Goal: Information Seeking & Learning: Learn about a topic

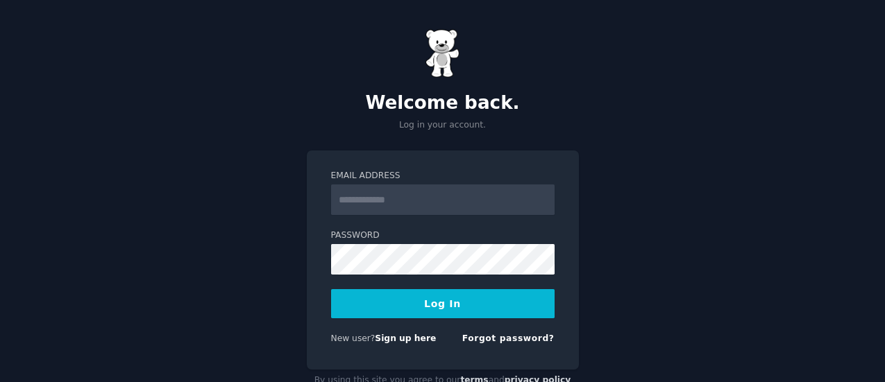
scroll to position [37, 0]
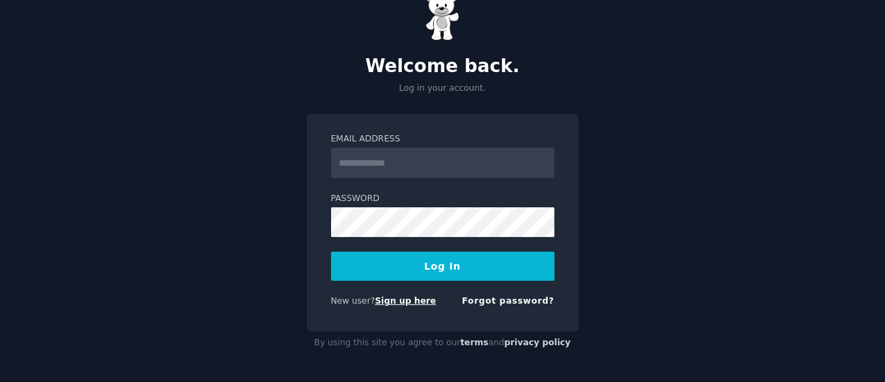
click at [419, 303] on link "Sign up here" at bounding box center [405, 301] width 61 height 10
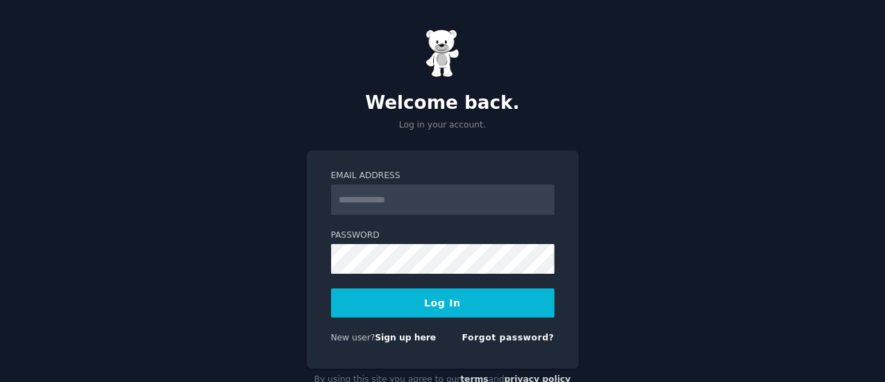
click at [400, 192] on input "Email Address" at bounding box center [443, 200] width 224 height 31
type input "**********"
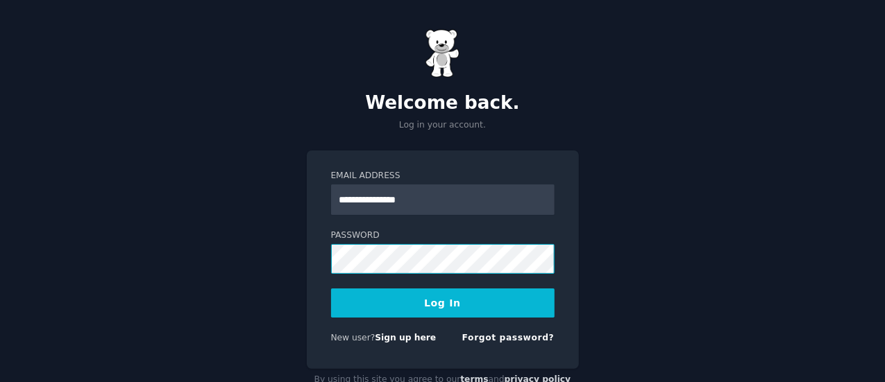
click at [331, 289] on button "Log In" at bounding box center [443, 303] width 224 height 29
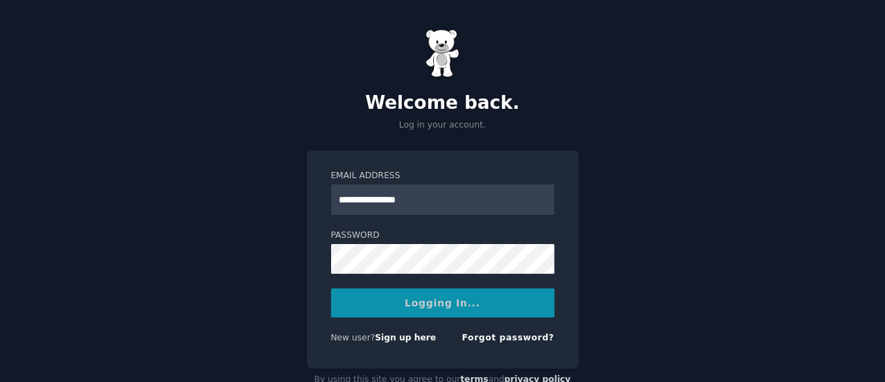
click at [357, 303] on div "Logging In..." at bounding box center [443, 303] width 224 height 29
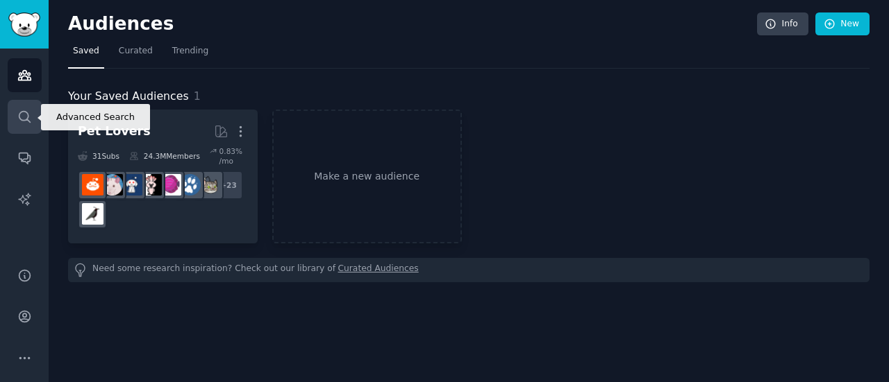
click at [13, 106] on link "Search" at bounding box center [25, 117] width 34 height 34
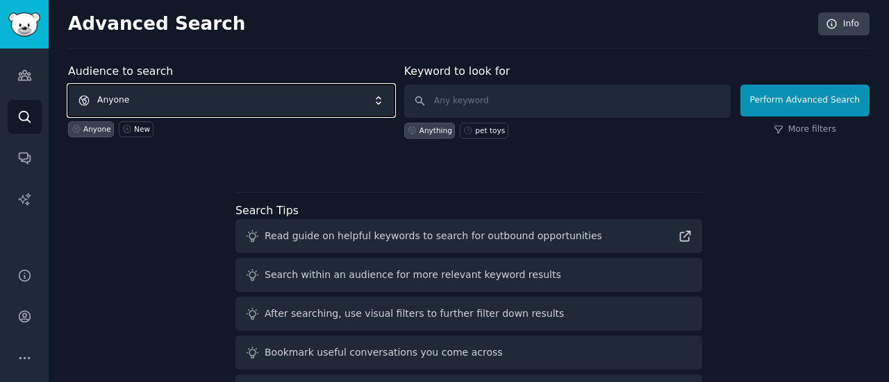
click at [189, 94] on span "Anyone" at bounding box center [231, 101] width 326 height 32
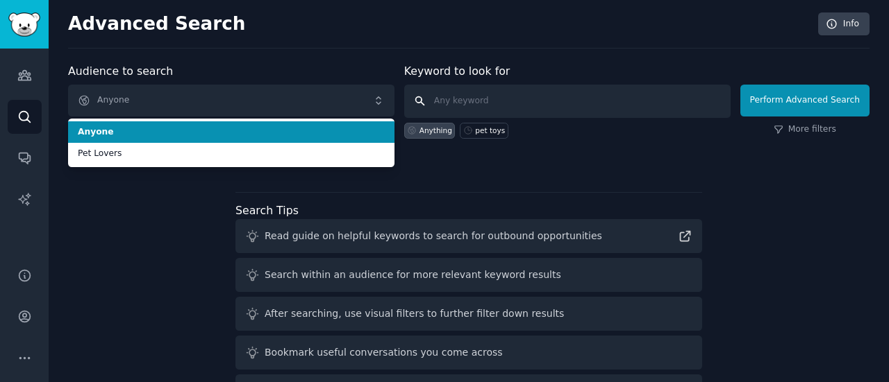
click at [525, 102] on input "text" at bounding box center [567, 101] width 326 height 33
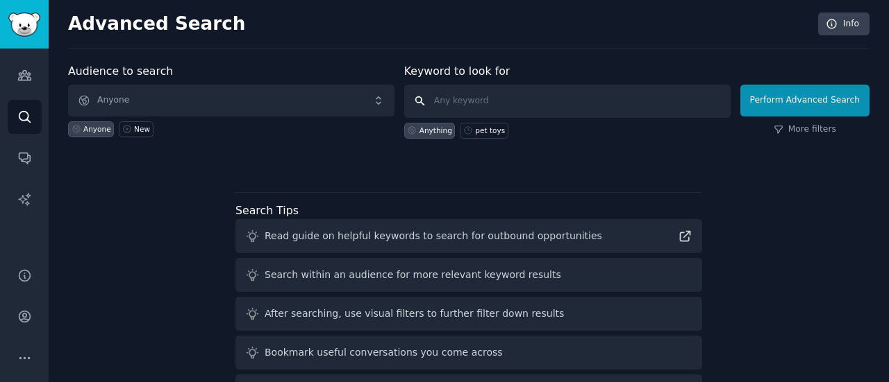
click at [483, 99] on input "text" at bounding box center [567, 101] width 326 height 33
click at [498, 98] on input "text" at bounding box center [567, 101] width 326 height 33
click at [488, 130] on div "pet toys" at bounding box center [490, 131] width 30 height 10
type input "pet toys"
drag, startPoint x: 489, startPoint y: 97, endPoint x: 409, endPoint y: 95, distance: 80.5
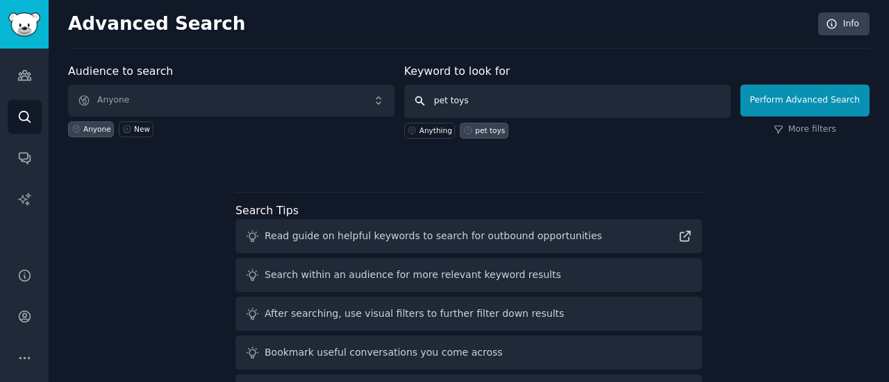
click at [409, 95] on input "pet toys" at bounding box center [567, 101] width 326 height 33
click at [489, 98] on input "pet toys" at bounding box center [567, 101] width 326 height 33
drag, startPoint x: 512, startPoint y: 106, endPoint x: 414, endPoint y: 98, distance: 98.2
click at [399, 97] on form "Audience to search Anyone Anyone New Keyword to look for pet toys Anything pet …" at bounding box center [468, 101] width 801 height 76
click at [497, 106] on input "pet toys" at bounding box center [567, 101] width 326 height 33
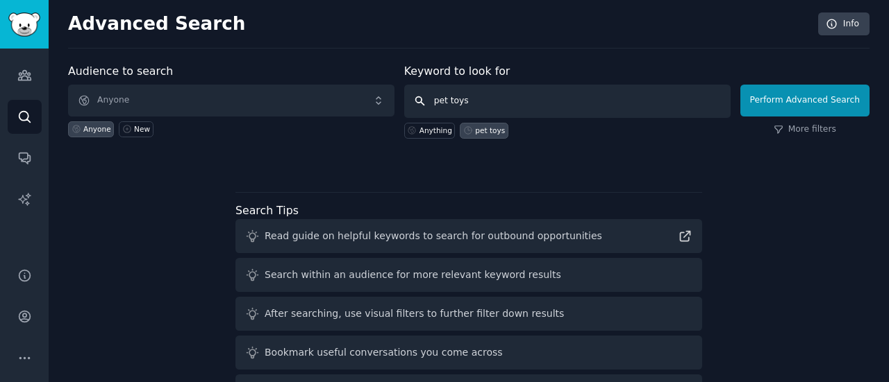
drag, startPoint x: 524, startPoint y: 109, endPoint x: 411, endPoint y: 99, distance: 113.6
click at [408, 99] on input "pet toys" at bounding box center [567, 101] width 326 height 33
click at [494, 96] on input "pet toys" at bounding box center [567, 101] width 326 height 33
drag, startPoint x: 513, startPoint y: 103, endPoint x: 384, endPoint y: 94, distance: 129.5
click at [384, 94] on form "Audience to search Anyone Anyone New Keyword to look for pet toys Anything pet …" at bounding box center [468, 101] width 801 height 76
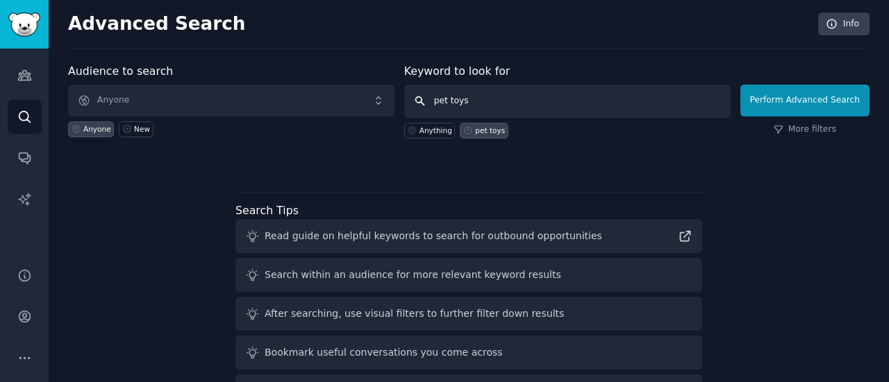
click at [492, 86] on input "pet toys" at bounding box center [567, 101] width 326 height 33
click at [805, 106] on button "Perform Advanced Search" at bounding box center [804, 101] width 129 height 32
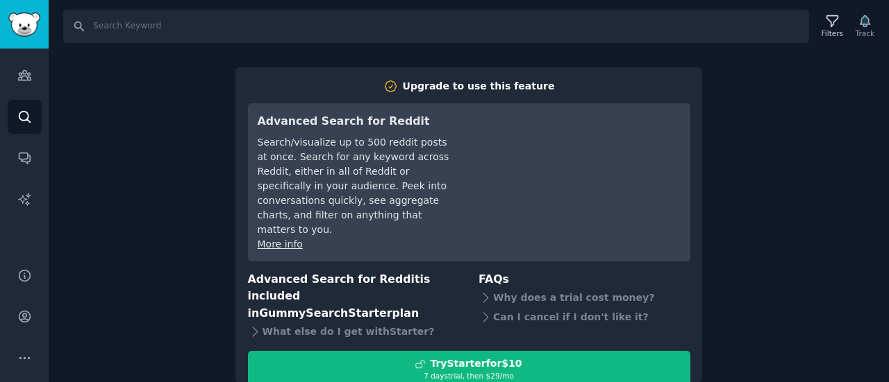
click at [791, 92] on div "Search Filters Track Upgrade to use this feature Advanced Search for Reddit Sea…" at bounding box center [469, 191] width 840 height 382
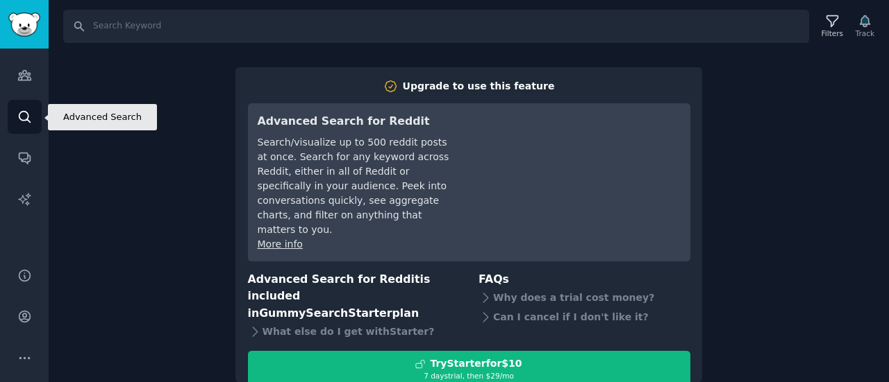
click at [34, 113] on link "Search" at bounding box center [25, 117] width 34 height 34
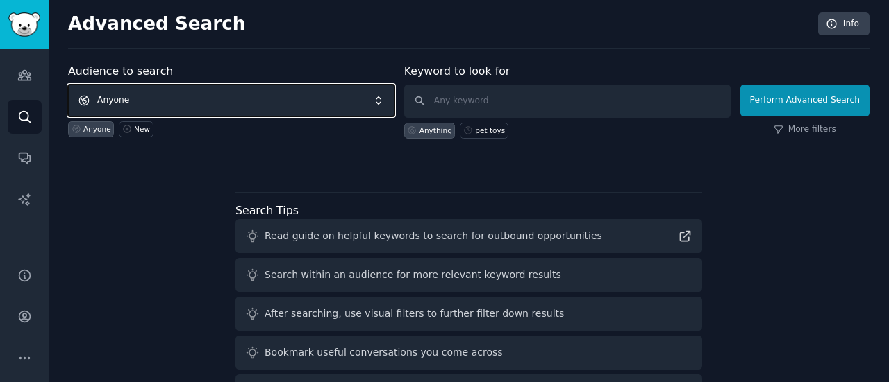
click at [271, 87] on span "Anyone" at bounding box center [231, 101] width 326 height 32
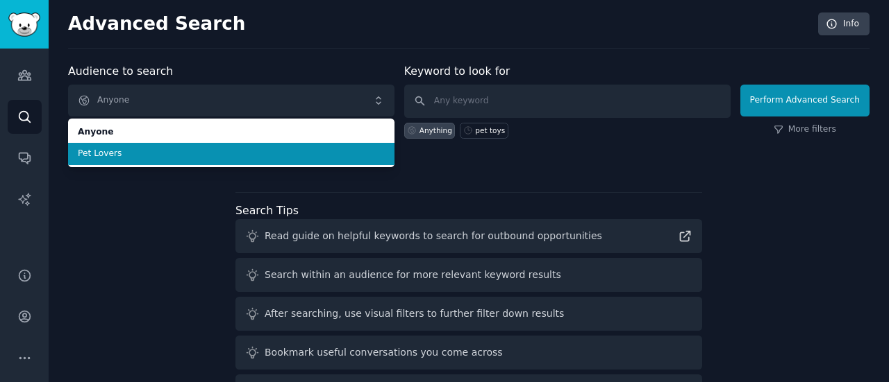
click at [178, 155] on span "Pet Lovers" at bounding box center [231, 154] width 307 height 12
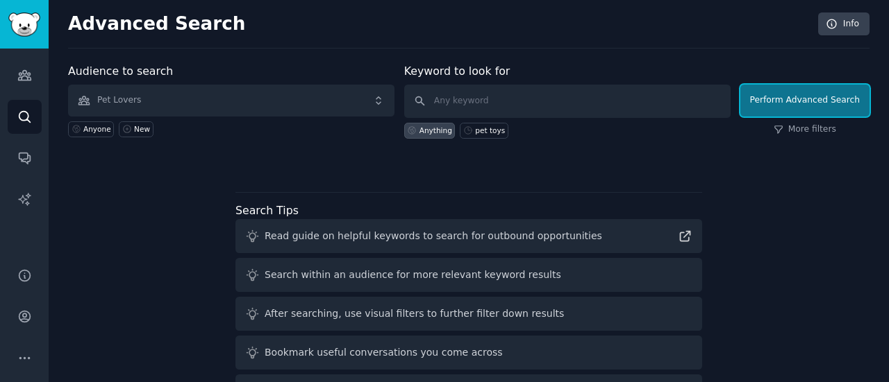
click at [791, 92] on button "Perform Advanced Search" at bounding box center [804, 101] width 129 height 32
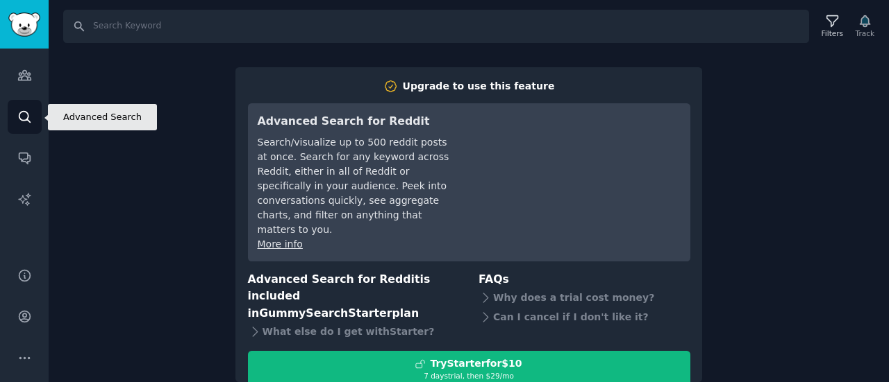
click at [21, 110] on icon "Sidebar" at bounding box center [24, 117] width 15 height 15
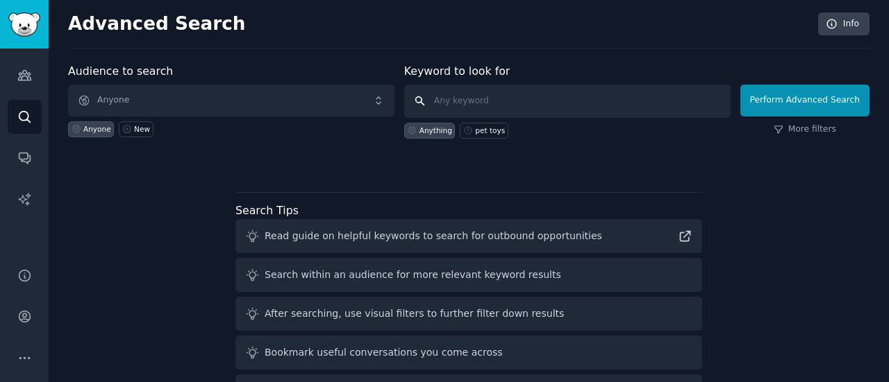
drag, startPoint x: 550, startPoint y: 98, endPoint x: 540, endPoint y: 97, distance: 9.7
click at [550, 98] on input "text" at bounding box center [567, 101] width 326 height 33
click at [503, 85] on input "text" at bounding box center [567, 101] width 326 height 33
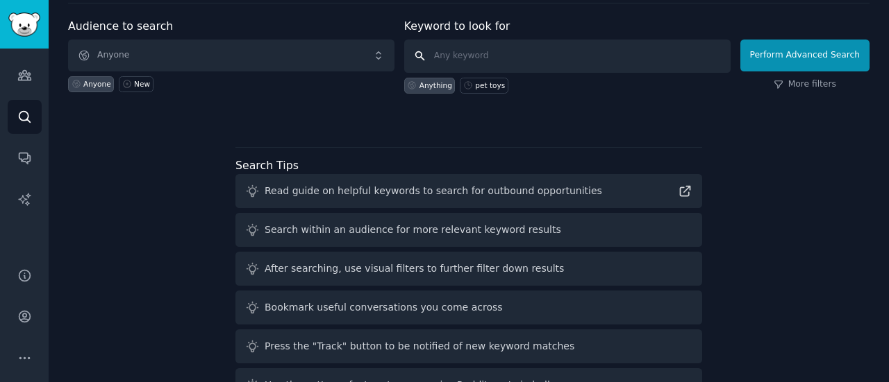
scroll to position [87, 0]
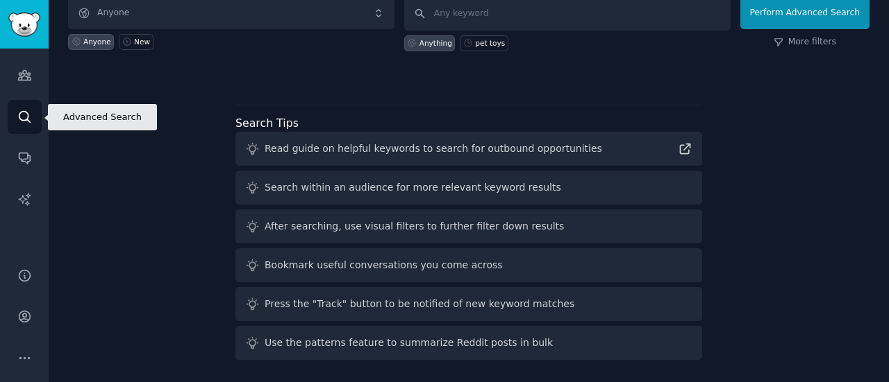
click at [31, 110] on icon "Sidebar" at bounding box center [24, 117] width 15 height 15
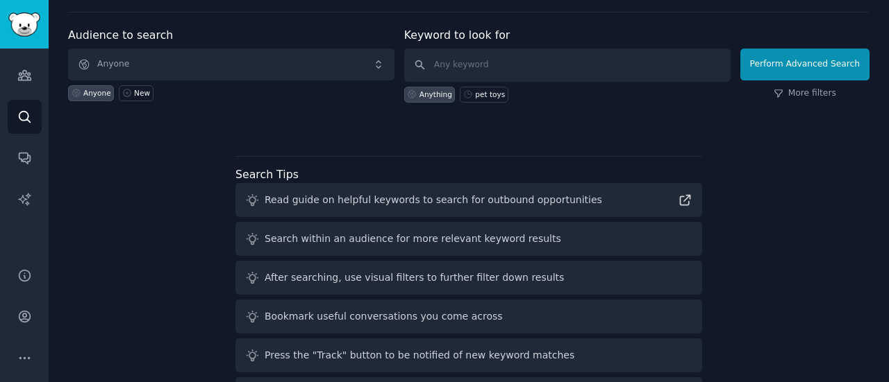
scroll to position [0, 0]
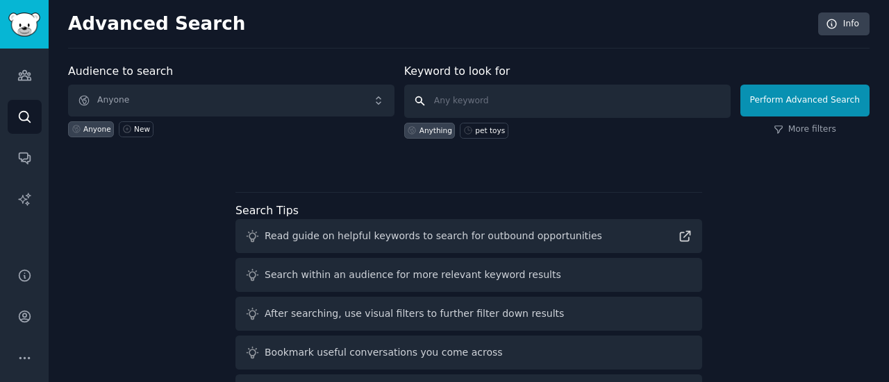
click at [477, 101] on input "text" at bounding box center [567, 101] width 326 height 33
drag, startPoint x: 430, startPoint y: 133, endPoint x: 448, endPoint y: 133, distance: 18.0
click at [430, 133] on div "Anything" at bounding box center [435, 131] width 33 height 10
click at [508, 103] on input "text" at bounding box center [567, 101] width 326 height 33
click at [797, 103] on button "Perform Advanced Search" at bounding box center [804, 101] width 129 height 32
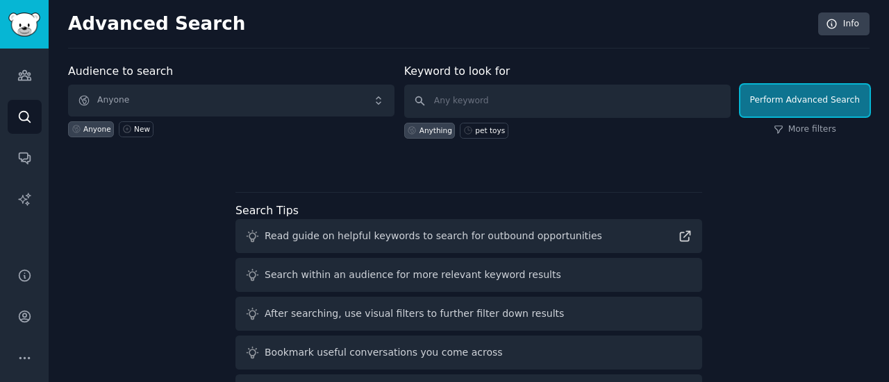
click at [797, 108] on button "Perform Advanced Search" at bounding box center [804, 101] width 129 height 32
click at [497, 95] on input "text" at bounding box center [567, 101] width 326 height 33
drag, startPoint x: 508, startPoint y: 126, endPoint x: 493, endPoint y: 126, distance: 15.3
click at [509, 125] on div "Anything pet toys" at bounding box center [567, 128] width 326 height 21
click at [490, 126] on div "pet toys" at bounding box center [490, 131] width 30 height 10
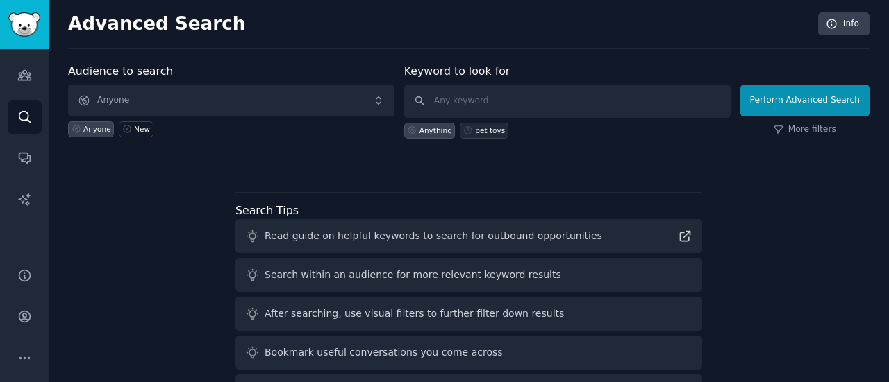
type input "pet toys"
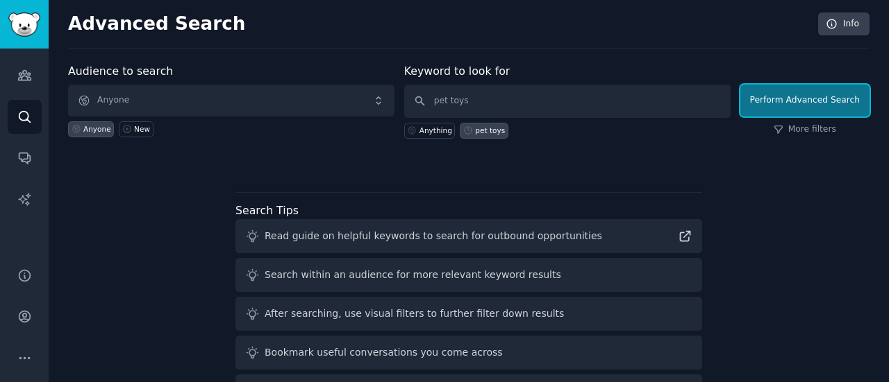
click at [777, 96] on button "Perform Advanced Search" at bounding box center [804, 101] width 129 height 32
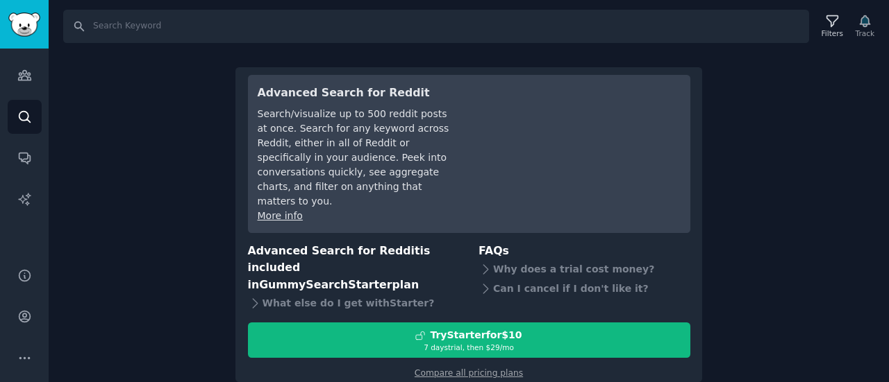
scroll to position [37, 0]
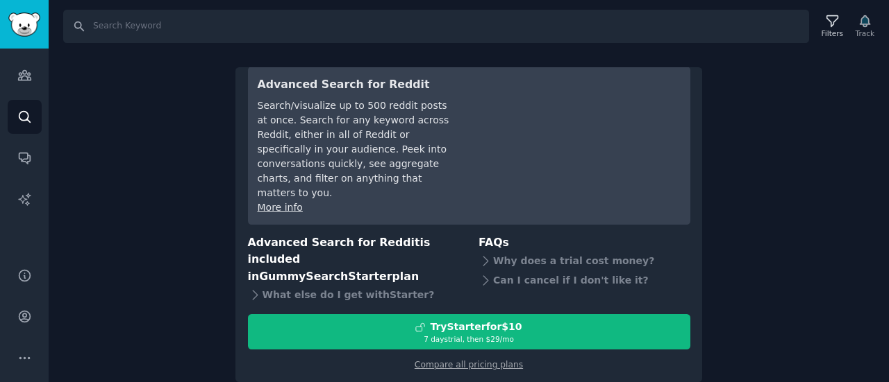
click at [85, 80] on div "Search Filters Track Upgrade to use this feature Advanced Search for Reddit Sea…" at bounding box center [469, 191] width 840 height 382
click at [33, 81] on link "Audiences" at bounding box center [25, 75] width 34 height 34
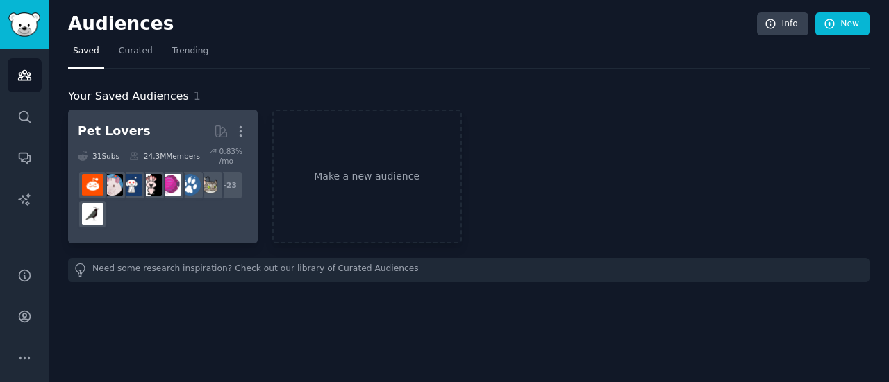
click at [135, 124] on div "Pet Lovers" at bounding box center [114, 131] width 73 height 17
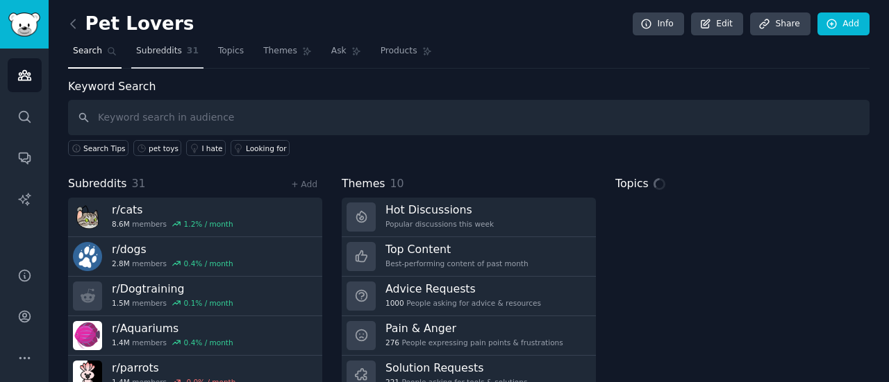
click at [160, 56] on span "Subreddits" at bounding box center [159, 51] width 46 height 12
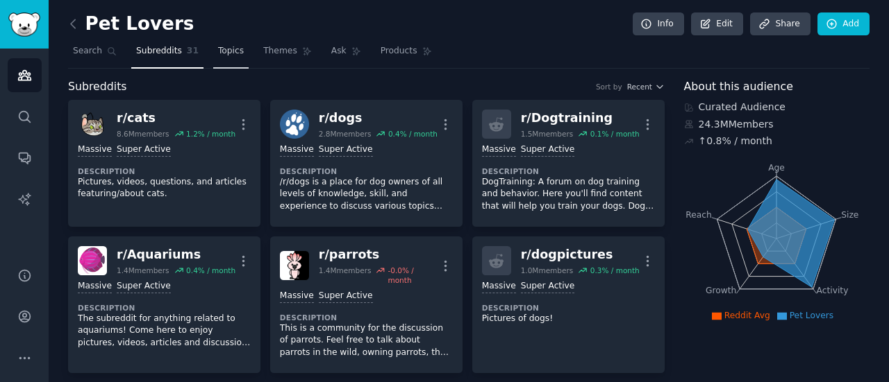
click at [235, 52] on span "Topics" at bounding box center [231, 51] width 26 height 12
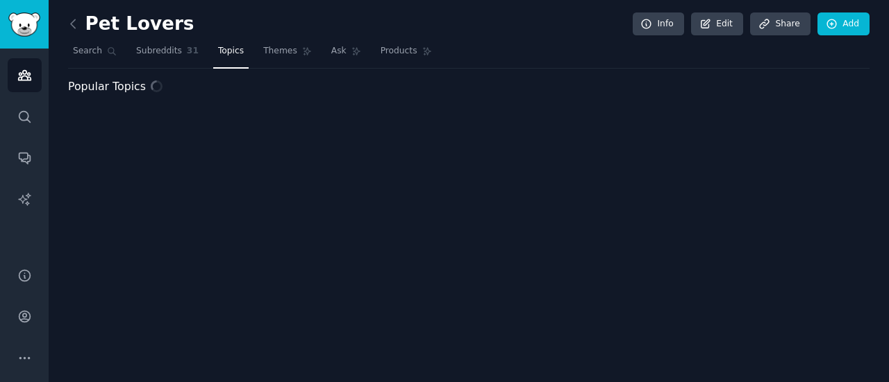
drag, startPoint x: 176, startPoint y: 59, endPoint x: 207, endPoint y: 60, distance: 31.2
click at [176, 58] on link "Subreddits 31" at bounding box center [167, 54] width 72 height 28
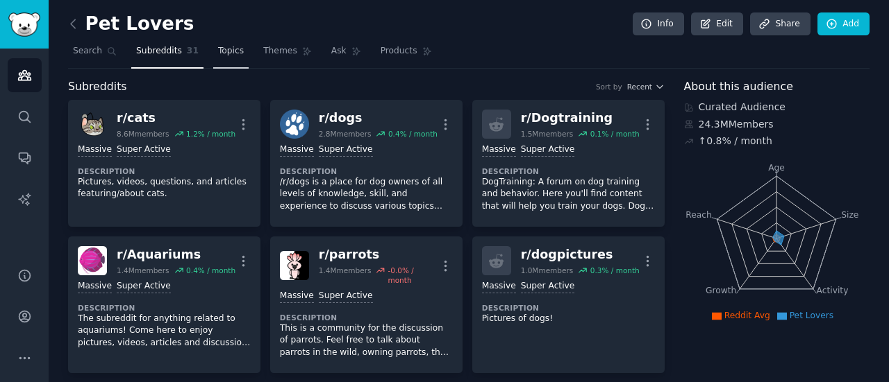
click at [217, 59] on link "Topics" at bounding box center [230, 54] width 35 height 28
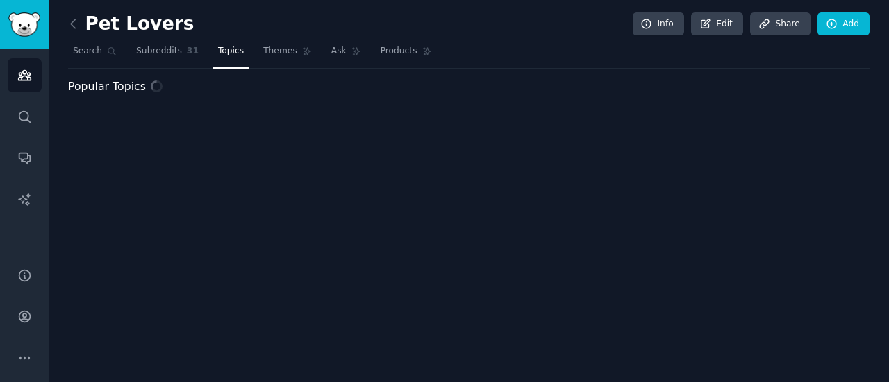
click at [232, 47] on span "Topics" at bounding box center [231, 51] width 26 height 12
click at [273, 54] on span "Themes" at bounding box center [280, 51] width 34 height 12
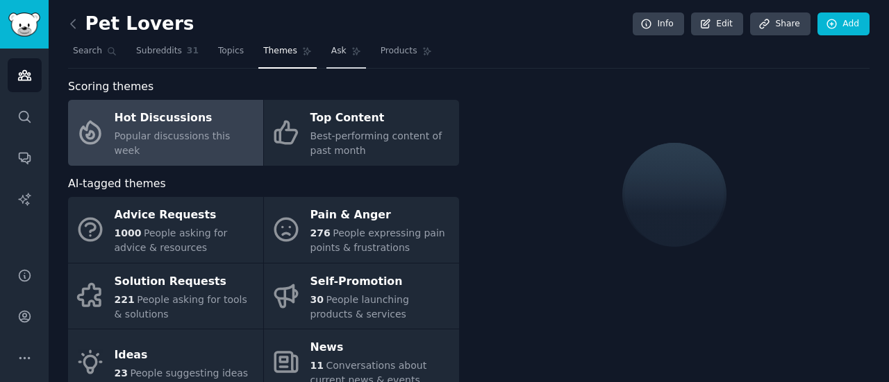
click at [331, 51] on span "Ask" at bounding box center [338, 51] width 15 height 12
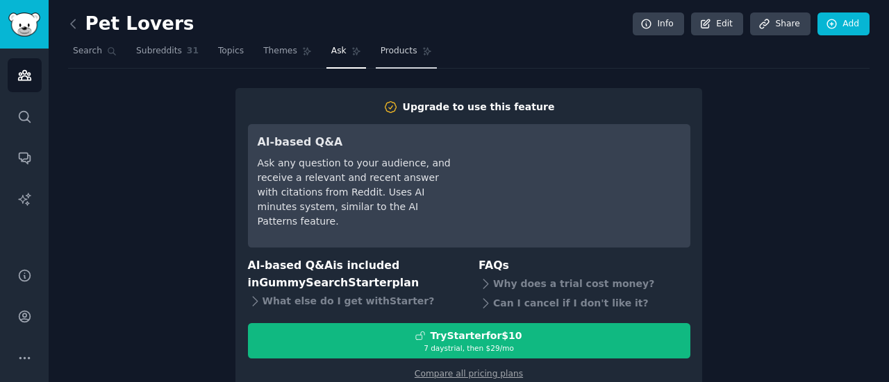
click at [380, 53] on span "Products" at bounding box center [398, 51] width 37 height 12
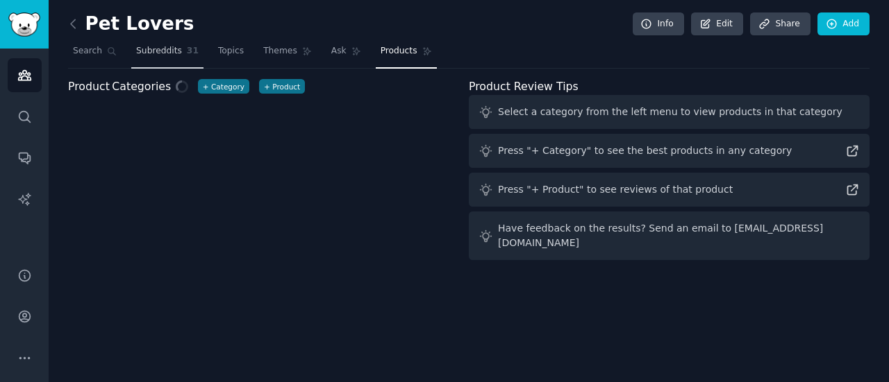
click at [153, 53] on span "Subreddits" at bounding box center [159, 51] width 46 height 12
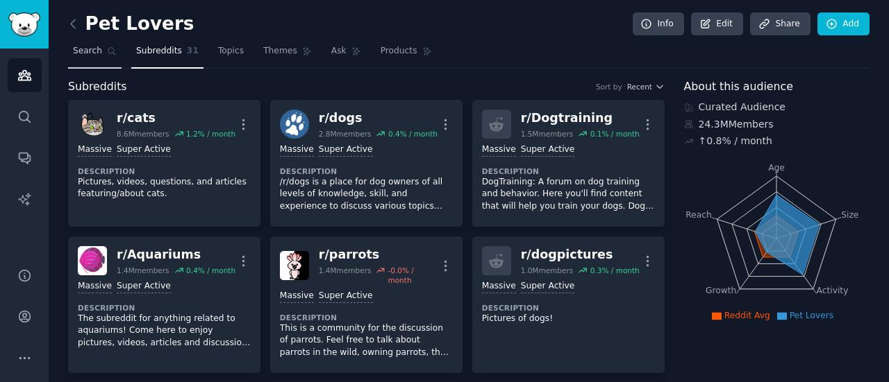
click at [111, 49] on icon at bounding box center [112, 52] width 8 height 8
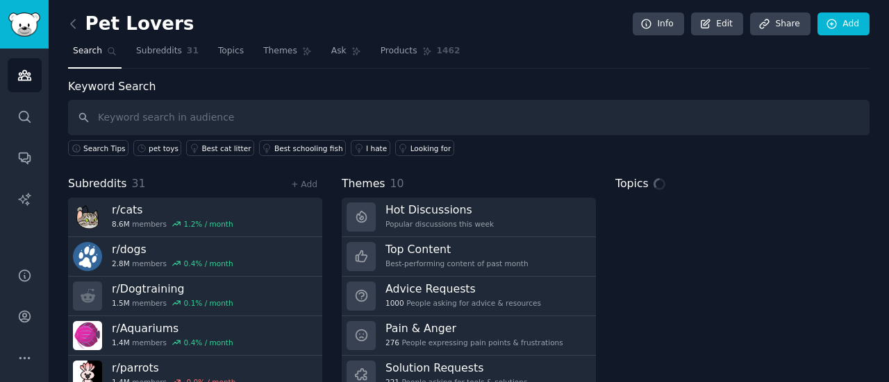
click at [178, 115] on input "text" at bounding box center [468, 117] width 801 height 35
click at [75, 28] on icon at bounding box center [73, 23] width 4 height 8
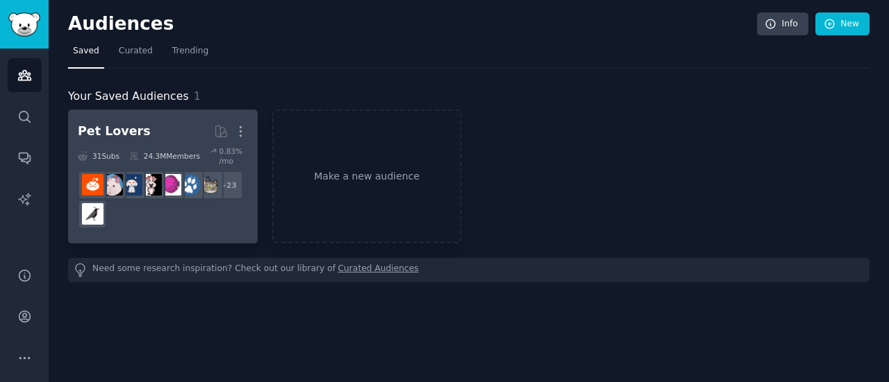
click at [142, 122] on h2 "Pet Lovers More" at bounding box center [163, 131] width 170 height 24
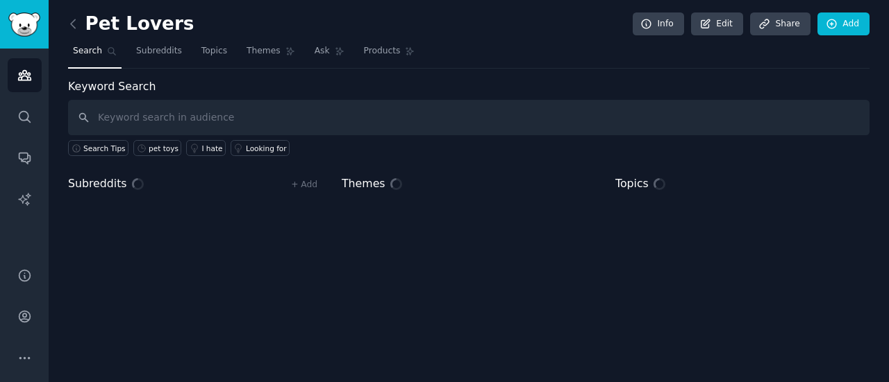
click at [176, 119] on input "text" at bounding box center [468, 117] width 801 height 35
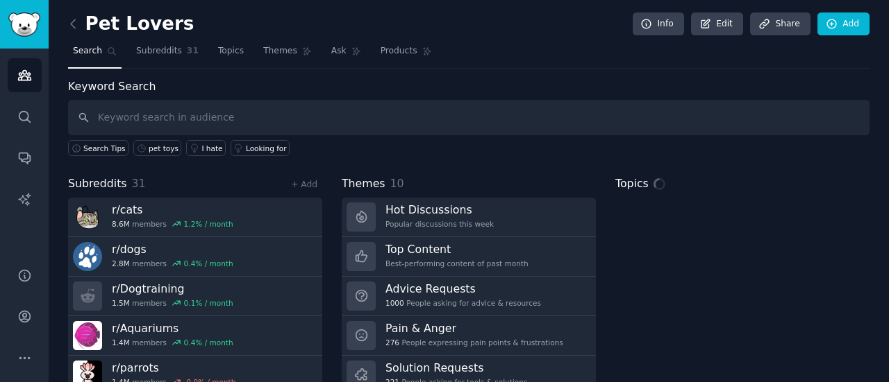
click at [176, 112] on input "text" at bounding box center [468, 117] width 801 height 35
click at [183, 122] on input "text" at bounding box center [468, 117] width 801 height 35
type input "o"
type input "plush toys"
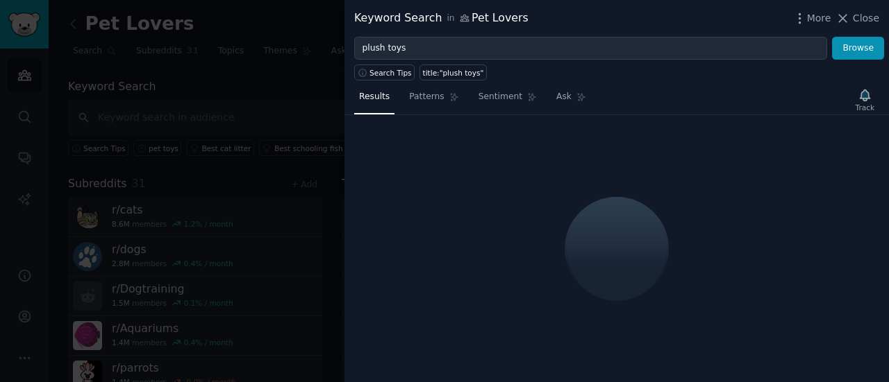
click at [305, 167] on div at bounding box center [444, 191] width 889 height 382
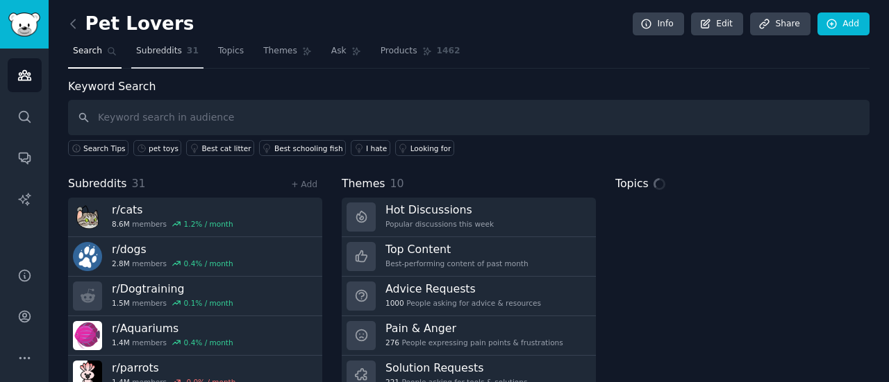
click at [164, 52] on span "Subreddits" at bounding box center [159, 51] width 46 height 12
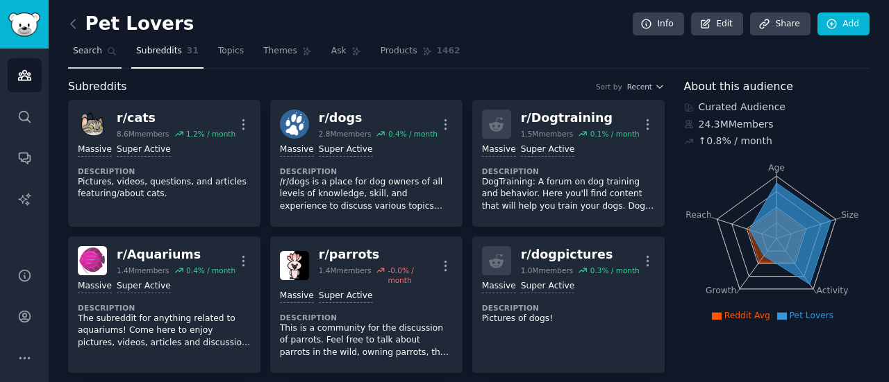
click at [101, 41] on link "Search" at bounding box center [94, 54] width 53 height 28
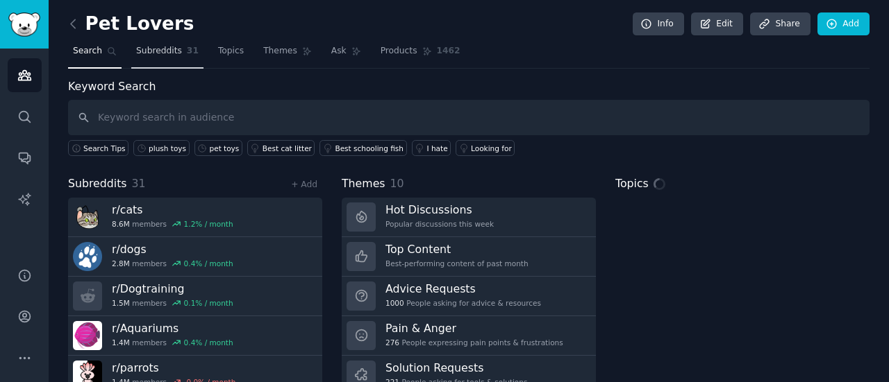
click at [160, 45] on span "Subreddits" at bounding box center [159, 51] width 46 height 12
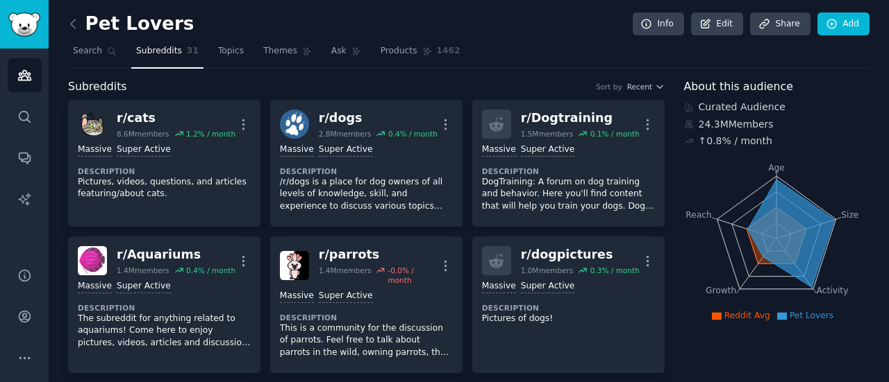
drag, startPoint x: 90, startPoint y: 20, endPoint x: 205, endPoint y: 32, distance: 115.8
click at [205, 32] on div "Pet Lovers Info Edit Share Add" at bounding box center [468, 26] width 801 height 28
click at [251, 44] on link "Topics 200" at bounding box center [242, 54] width 58 height 28
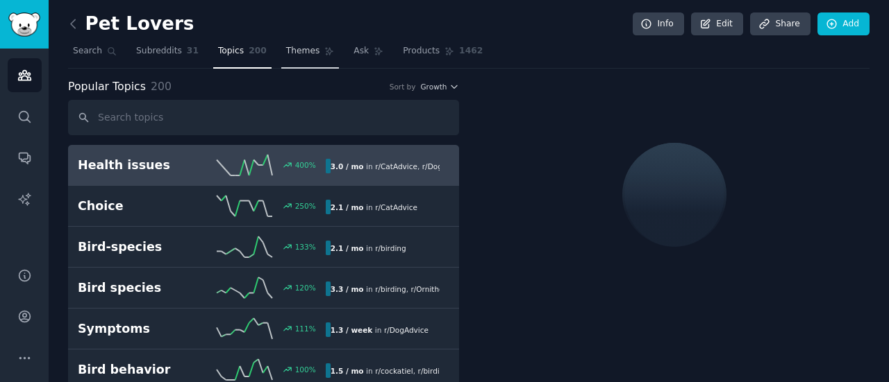
drag, startPoint x: 305, startPoint y: 56, endPoint x: 264, endPoint y: 64, distance: 41.8
click at [305, 56] on span "Themes" at bounding box center [303, 51] width 34 height 12
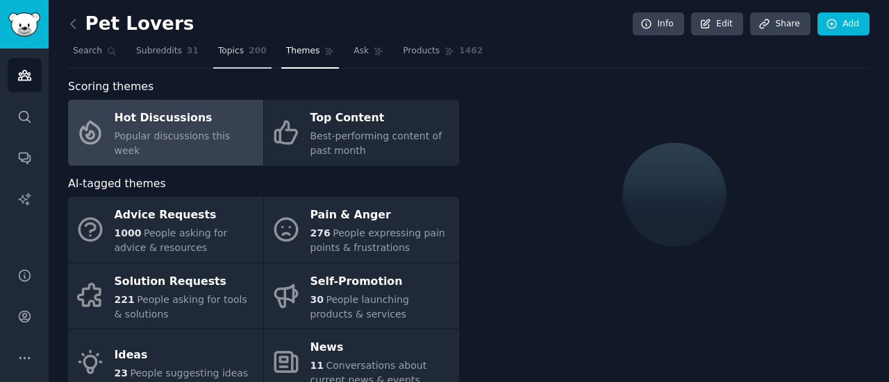
click at [249, 55] on span "200" at bounding box center [258, 51] width 18 height 12
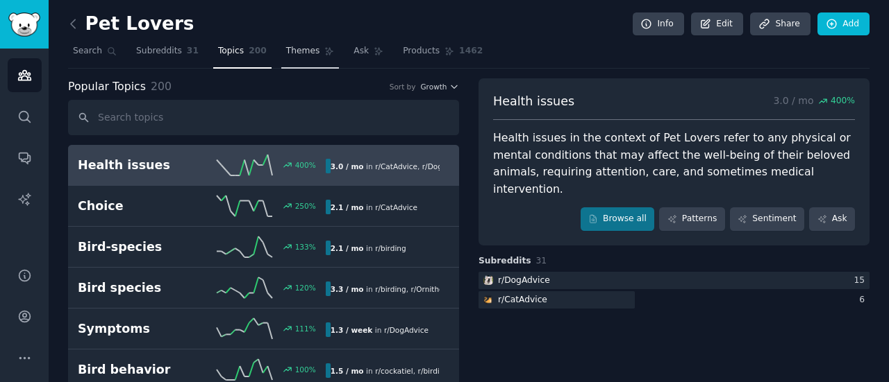
click at [297, 51] on span "Themes" at bounding box center [303, 51] width 34 height 12
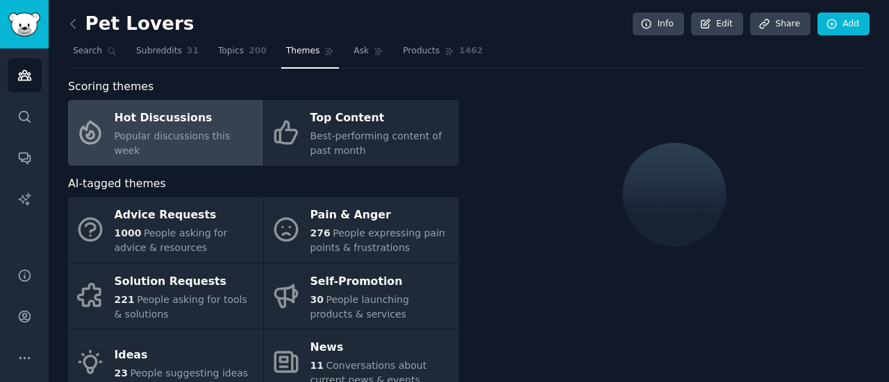
click at [196, 124] on div "Hot Discussions" at bounding box center [186, 119] width 142 height 22
click at [177, 130] on div "Hot Discussions" at bounding box center [186, 119] width 142 height 22
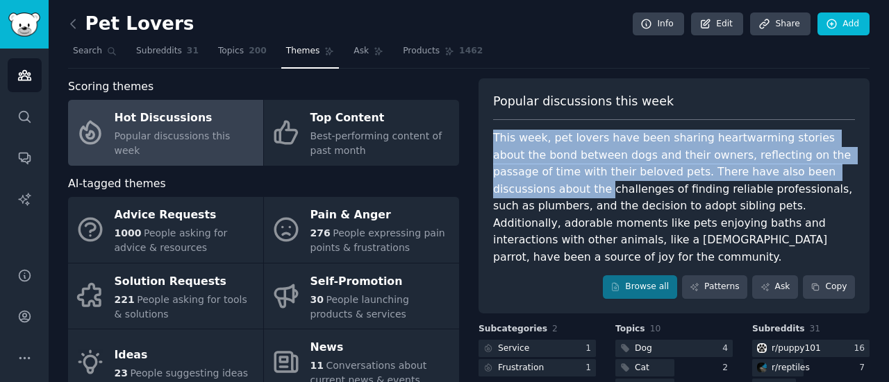
drag, startPoint x: 491, startPoint y: 133, endPoint x: 546, endPoint y: 191, distance: 79.6
click at [546, 191] on div "This week, pet lovers have been sharing heartwarming stories about the bond bet…" at bounding box center [674, 198] width 362 height 136
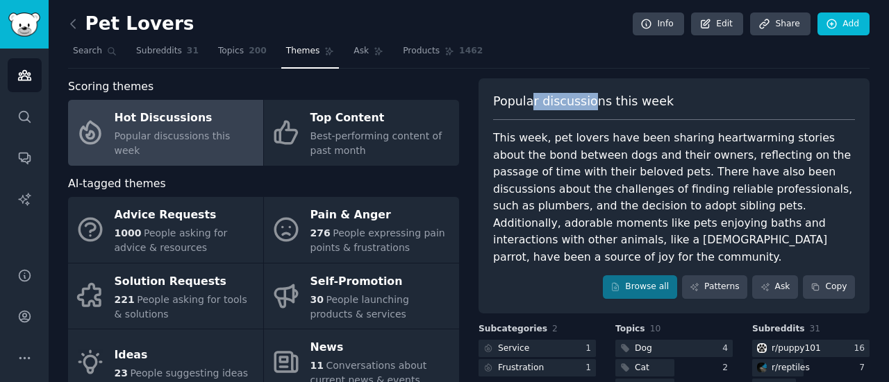
drag, startPoint x: 533, startPoint y: 98, endPoint x: 594, endPoint y: 105, distance: 60.8
click at [594, 105] on span "Popular discussions this week" at bounding box center [583, 101] width 180 height 17
click at [541, 103] on span "Popular discussions this week" at bounding box center [583, 101] width 180 height 17
drag, startPoint x: 504, startPoint y: 99, endPoint x: 567, endPoint y: 110, distance: 64.0
click at [567, 110] on div "Popular discussions this week" at bounding box center [674, 107] width 362 height 28
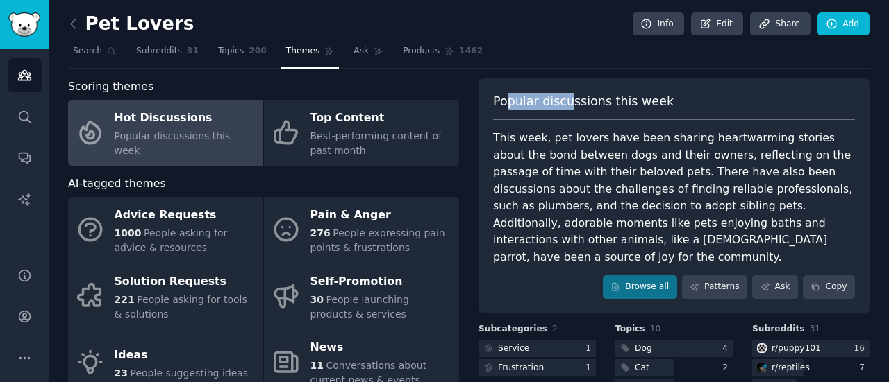
click at [562, 98] on span "Popular discussions this week" at bounding box center [583, 101] width 180 height 17
drag, startPoint x: 539, startPoint y: 101, endPoint x: 600, endPoint y: 104, distance: 61.1
click at [582, 103] on span "Popular discussions this week" at bounding box center [583, 101] width 180 height 17
click at [607, 104] on span "Popular discussions this week" at bounding box center [583, 101] width 180 height 17
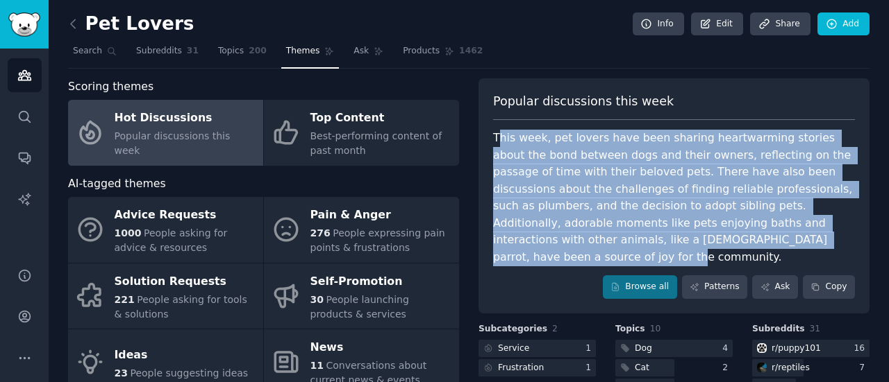
drag, startPoint x: 496, startPoint y: 140, endPoint x: 566, endPoint y: 257, distance: 137.0
click at [566, 259] on div "This week, pet lovers have been sharing heartwarming stories about the bond bet…" at bounding box center [674, 198] width 362 height 136
click at [516, 167] on div "This week, pet lovers have been sharing heartwarming stories about the bond bet…" at bounding box center [674, 198] width 362 height 136
drag, startPoint x: 492, startPoint y: 135, endPoint x: 562, endPoint y: 259, distance: 142.1
click at [562, 259] on div "This week, pet lovers have been sharing heartwarming stories about the bond bet…" at bounding box center [674, 198] width 362 height 136
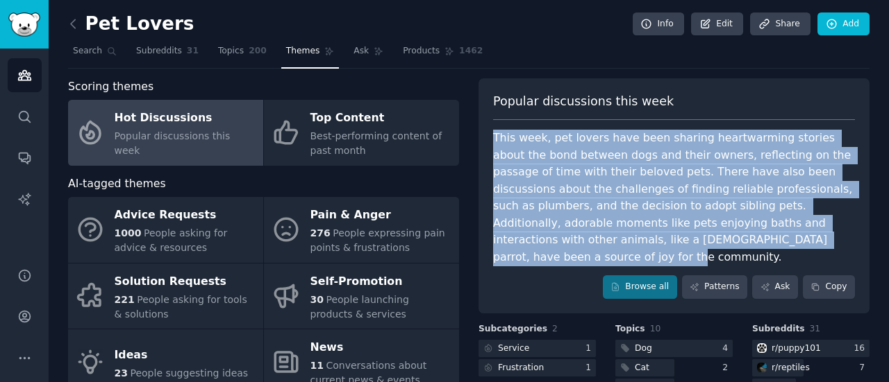
click at [535, 196] on div "This week, pet lovers have been sharing heartwarming stories about the bond bet…" at bounding box center [674, 198] width 362 height 136
drag, startPoint x: 498, startPoint y: 136, endPoint x: 536, endPoint y: 169, distance: 50.2
click at [563, 259] on div "This week, pet lovers have been sharing heartwarming stories about the bond bet…" at bounding box center [674, 198] width 362 height 136
click at [532, 161] on div "This week, pet lovers have been sharing heartwarming stories about the bond bet…" at bounding box center [674, 198] width 362 height 136
click at [495, 133] on div "This week, pet lovers have been sharing heartwarming stories about the bond bet…" at bounding box center [674, 198] width 362 height 136
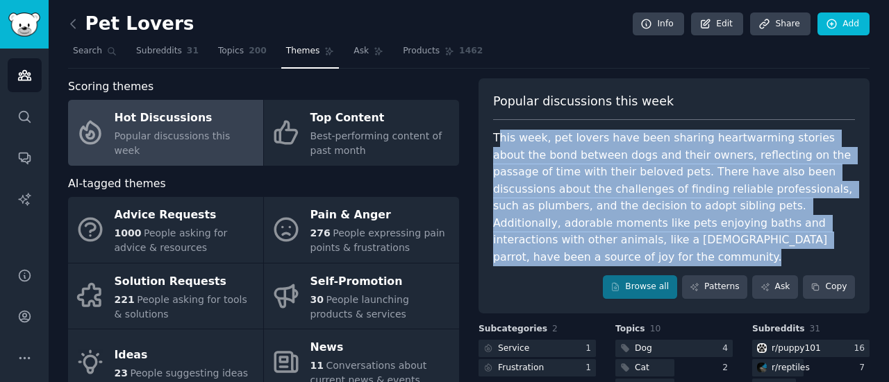
drag, startPoint x: 495, startPoint y: 137, endPoint x: 573, endPoint y: 270, distance: 154.3
click at [573, 270] on div "Popular discussions this week This week, pet lovers have been sharing heartwarm…" at bounding box center [673, 195] width 391 height 235
click at [528, 161] on div "This week, pet lovers have been sharing heartwarming stories about the bond bet…" at bounding box center [674, 198] width 362 height 136
drag, startPoint x: 494, startPoint y: 134, endPoint x: 562, endPoint y: 264, distance: 147.2
click at [562, 264] on div "Popular discussions this week This week, pet lovers have been sharing heartwarm…" at bounding box center [673, 195] width 391 height 235
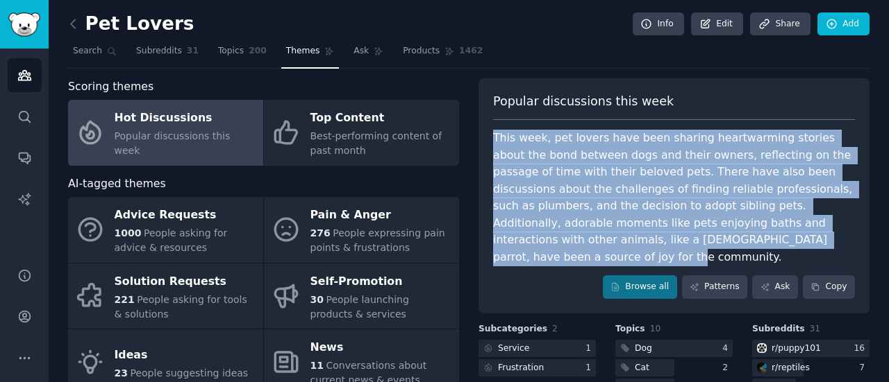
click at [543, 188] on div "This week, pet lovers have been sharing heartwarming stories about the bond bet…" at bounding box center [674, 198] width 362 height 136
click at [512, 149] on div "This week, pet lovers have been sharing heartwarming stories about the bond bet…" at bounding box center [674, 198] width 362 height 136
drag, startPoint x: 493, startPoint y: 135, endPoint x: 563, endPoint y: 253, distance: 137.9
click at [563, 253] on div "This week, pet lovers have been sharing heartwarming stories about the bond bet…" at bounding box center [674, 198] width 362 height 136
click at [525, 195] on div "This week, pet lovers have been sharing heartwarming stories about the bond bet…" at bounding box center [674, 198] width 362 height 136
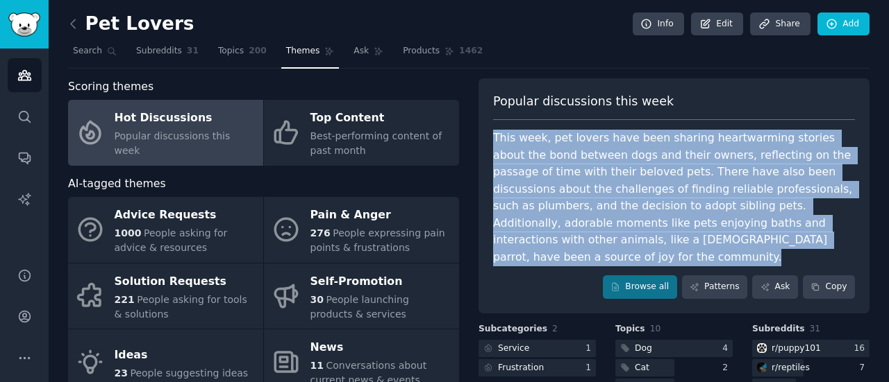
drag, startPoint x: 504, startPoint y: 160, endPoint x: 558, endPoint y: 268, distance: 121.1
click at [558, 268] on div "Popular discussions this week This week, pet lovers have been sharing heartwarm…" at bounding box center [673, 195] width 391 height 235
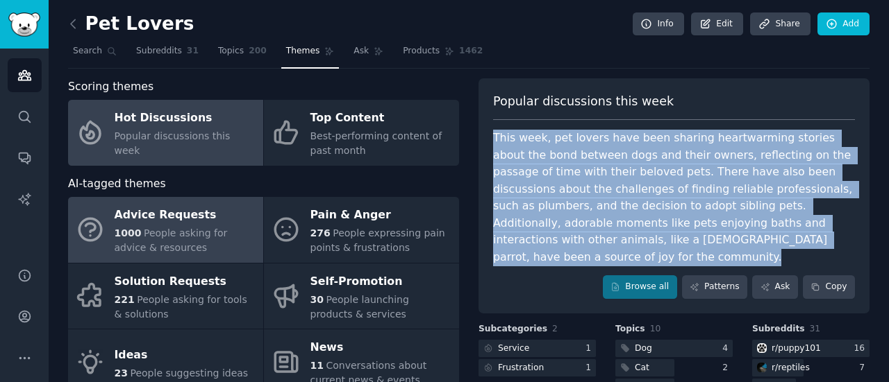
click at [239, 221] on div "Advice Requests" at bounding box center [186, 216] width 142 height 22
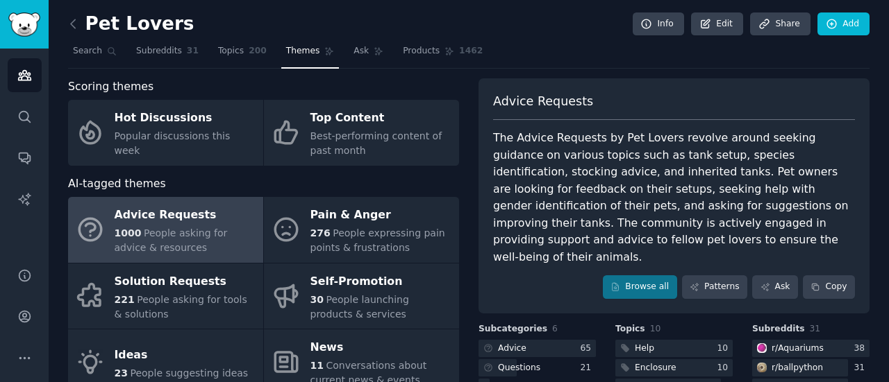
click at [541, 187] on div "The Advice Requests by Pet Lovers revolve around seeking guidance on various to…" at bounding box center [674, 198] width 362 height 136
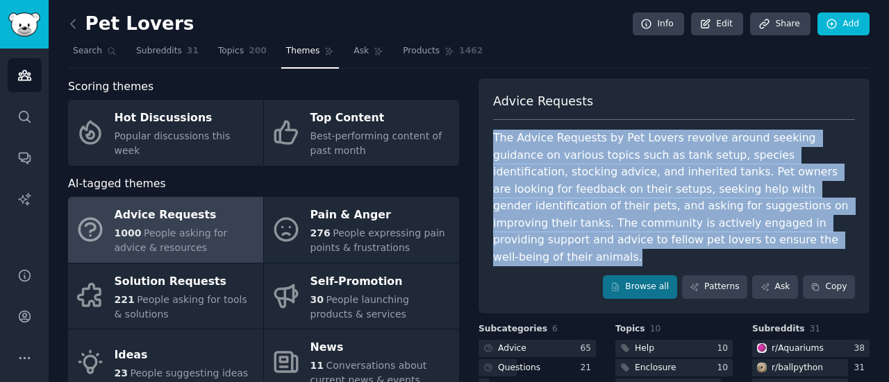
drag, startPoint x: 490, startPoint y: 138, endPoint x: 808, endPoint y: 235, distance: 332.2
click at [808, 235] on div "Advice Requests The Advice Requests by Pet Lovers revolve around seeking guidan…" at bounding box center [673, 195] width 391 height 235
click at [555, 171] on div "The Advice Requests by Pet Lovers revolve around seeking guidance on various to…" at bounding box center [674, 198] width 362 height 136
drag, startPoint x: 493, startPoint y: 135, endPoint x: 816, endPoint y: 250, distance: 342.7
click at [816, 250] on div "Advice Requests The Advice Requests by Pet Lovers revolve around seeking guidan…" at bounding box center [673, 195] width 391 height 235
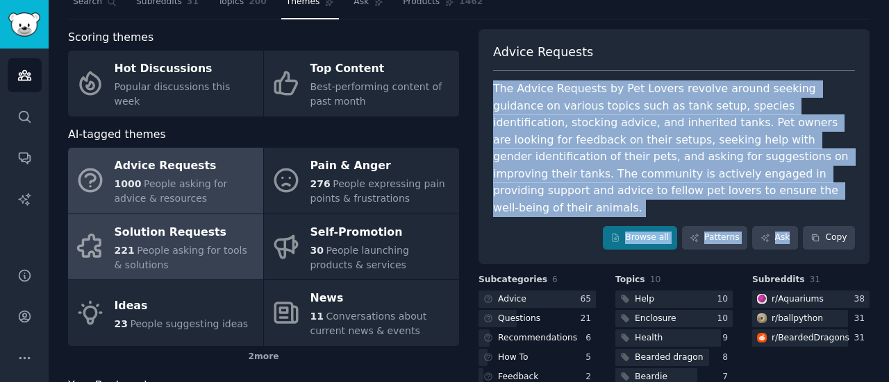
scroll to position [69, 0]
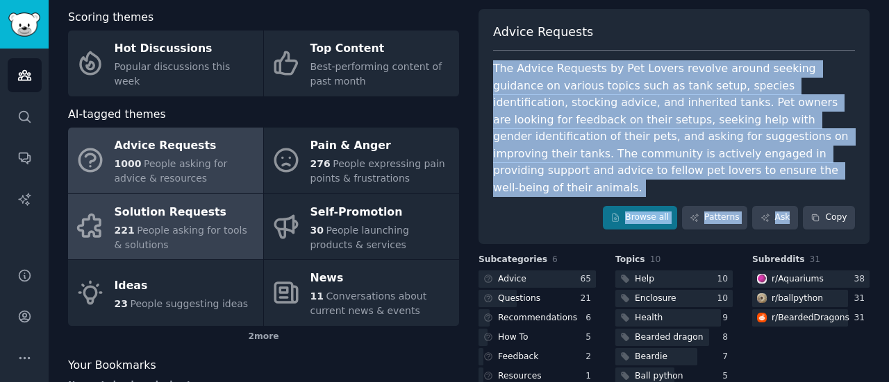
click at [200, 235] on span "People asking for tools & solutions" at bounding box center [181, 238] width 133 height 26
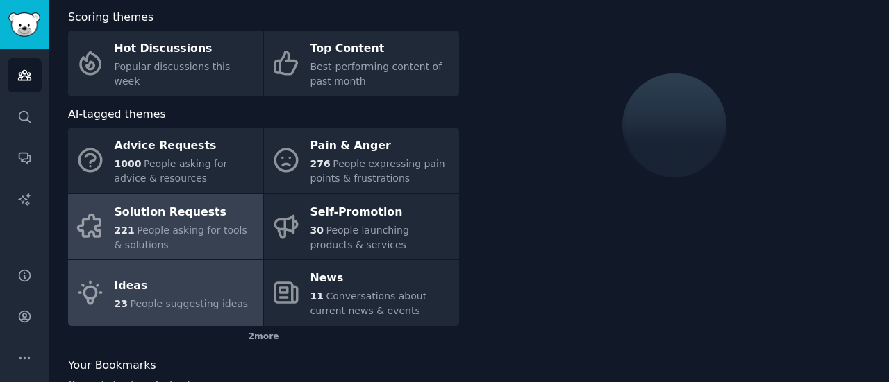
click at [199, 285] on div "Ideas" at bounding box center [182, 286] width 134 height 22
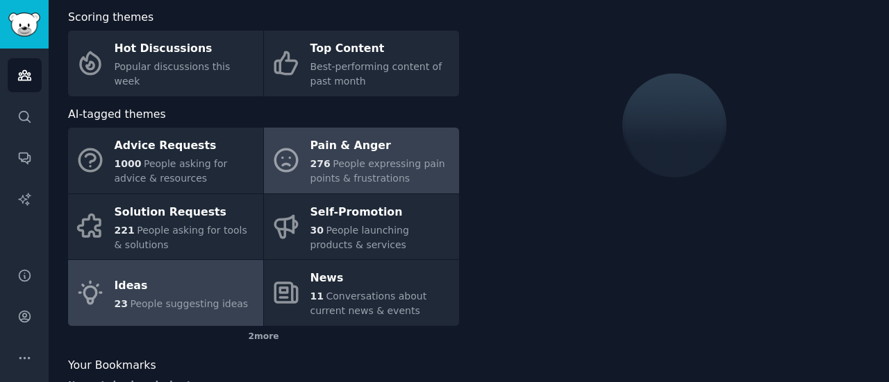
click at [336, 170] on div "276 People expressing pain points & frustrations" at bounding box center [381, 171] width 142 height 29
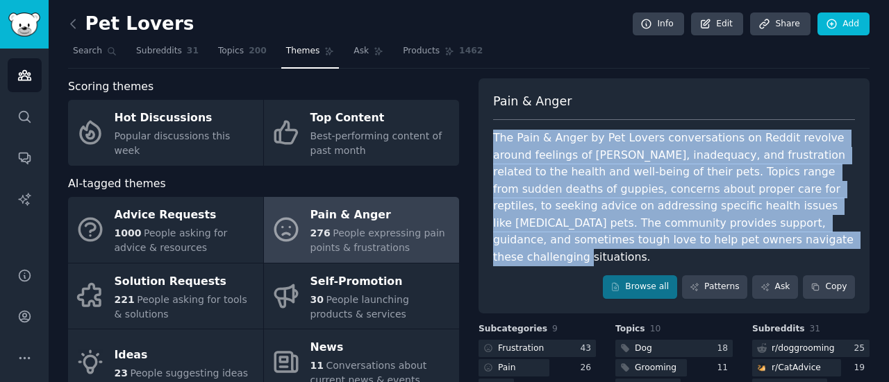
drag, startPoint x: 494, startPoint y: 137, endPoint x: 857, endPoint y: 244, distance: 378.5
click at [857, 244] on div "Pain & [PERSON_NAME] The Pain & Anger by Pet Lovers conversations on Reddit rev…" at bounding box center [673, 195] width 391 height 235
click at [584, 165] on div "The Pain & Anger by Pet Lovers conversations on Reddit revolve around feelings …" at bounding box center [674, 198] width 362 height 136
drag, startPoint x: 493, startPoint y: 133, endPoint x: 852, endPoint y: 239, distance: 374.7
click at [852, 239] on div "Pain & [PERSON_NAME] The Pain & Anger by Pet Lovers conversations on Reddit rev…" at bounding box center [673, 195] width 391 height 235
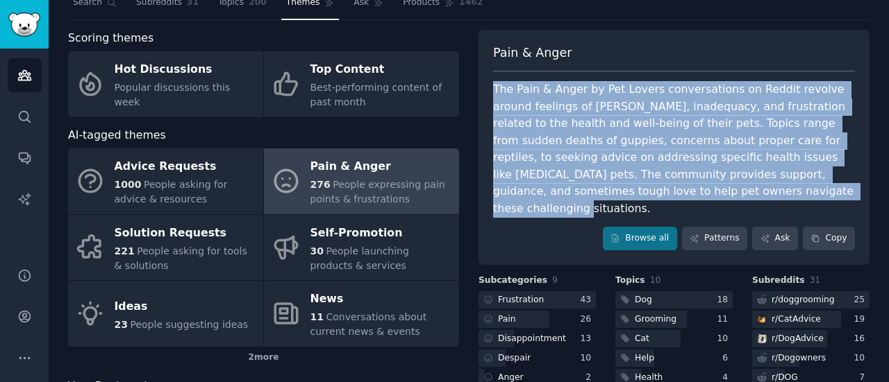
scroll to position [69, 0]
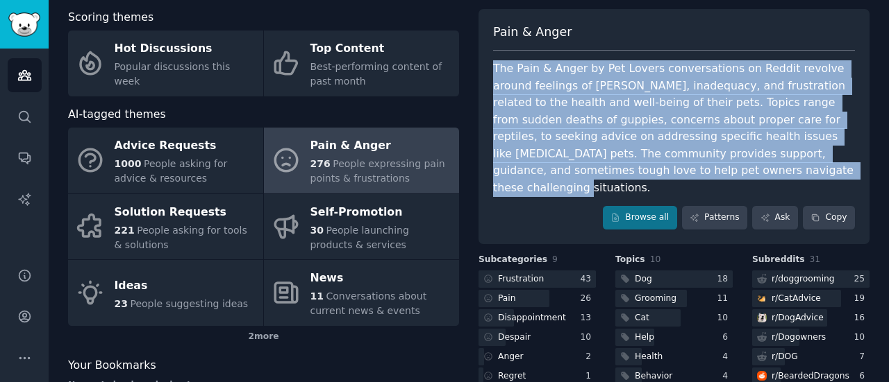
click at [556, 118] on div "The Pain & Anger by Pet Lovers conversations on Reddit revolve around feelings …" at bounding box center [674, 128] width 362 height 136
drag, startPoint x: 496, startPoint y: 67, endPoint x: 852, endPoint y: 174, distance: 371.8
click at [852, 174] on div "Pain & [PERSON_NAME] The Pain & Anger by Pet Lovers conversations on Reddit rev…" at bounding box center [673, 126] width 391 height 235
click at [568, 104] on div "The Pain & Anger by Pet Lovers conversations on Reddit revolve around feelings …" at bounding box center [674, 128] width 362 height 136
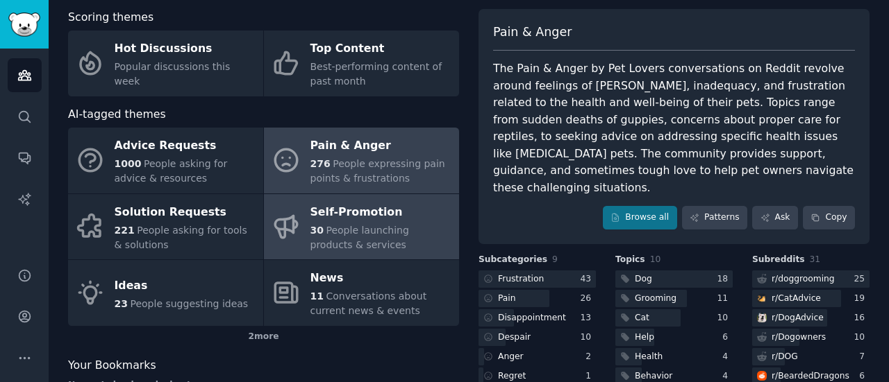
click at [396, 242] on div "30 People launching products & services" at bounding box center [381, 238] width 142 height 29
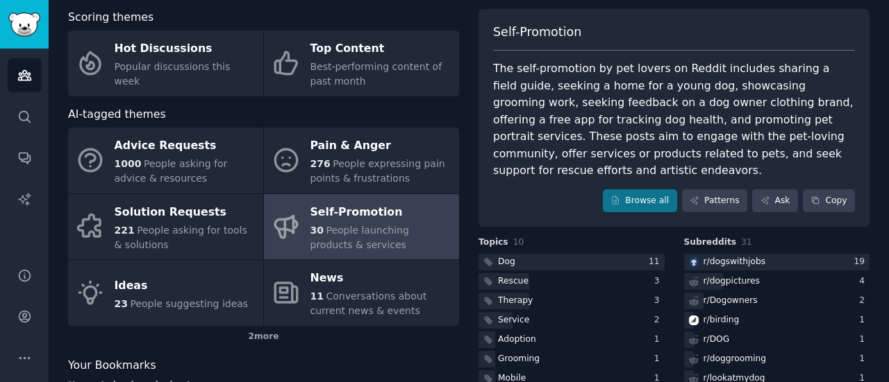
click at [541, 102] on div "The self-promotion by pet lovers on Reddit includes sharing a field guide, seek…" at bounding box center [674, 119] width 362 height 119
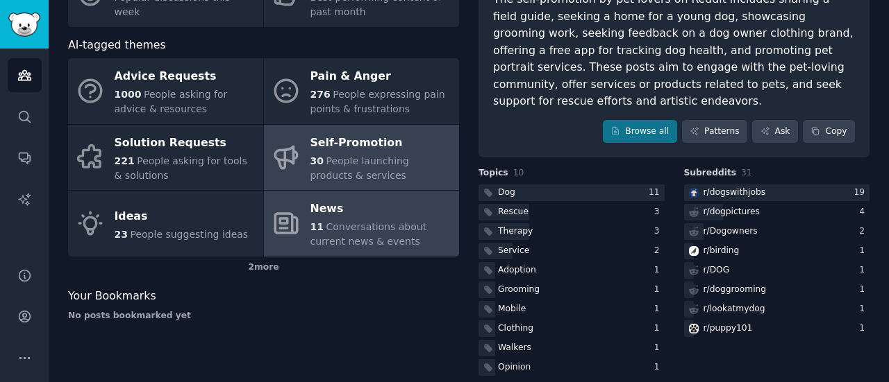
click at [373, 227] on span "Conversations about current news & events" at bounding box center [368, 234] width 117 height 26
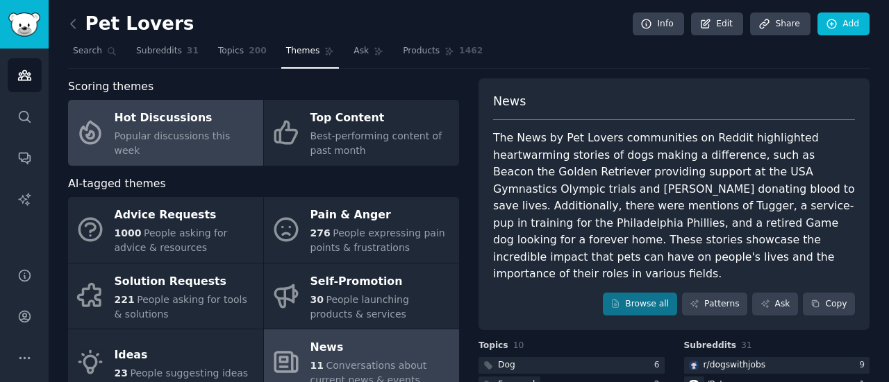
click at [189, 130] on div "Hot Discussions" at bounding box center [186, 119] width 142 height 22
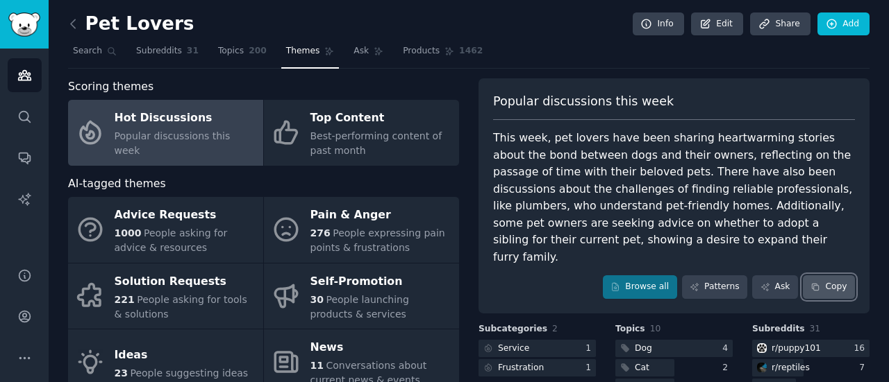
click at [839, 276] on button "Copy" at bounding box center [828, 288] width 52 height 24
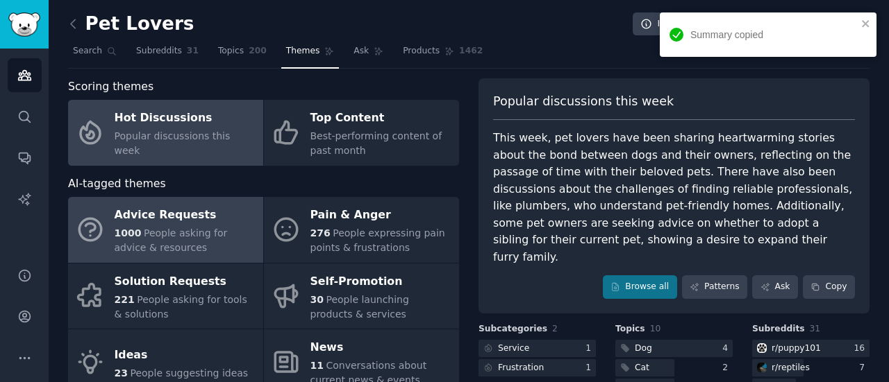
click at [203, 205] on div "Advice Requests" at bounding box center [186, 216] width 142 height 22
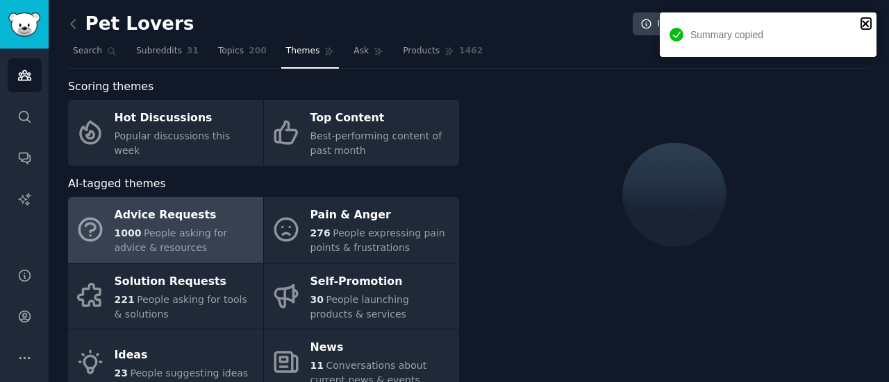
click at [864, 18] on icon "close" at bounding box center [866, 23] width 10 height 11
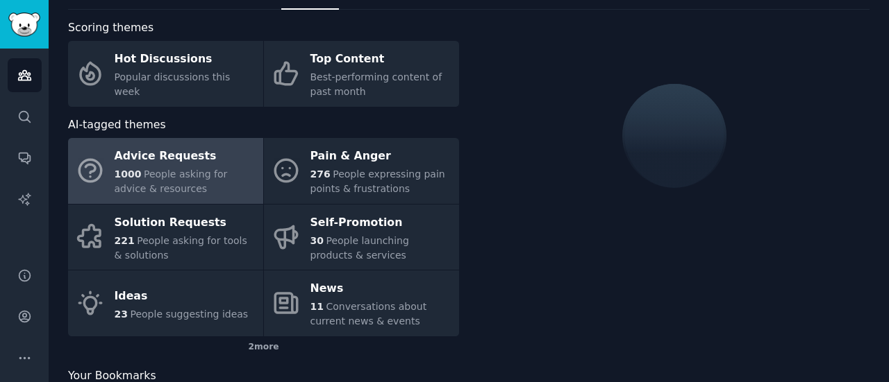
scroll to position [37, 0]
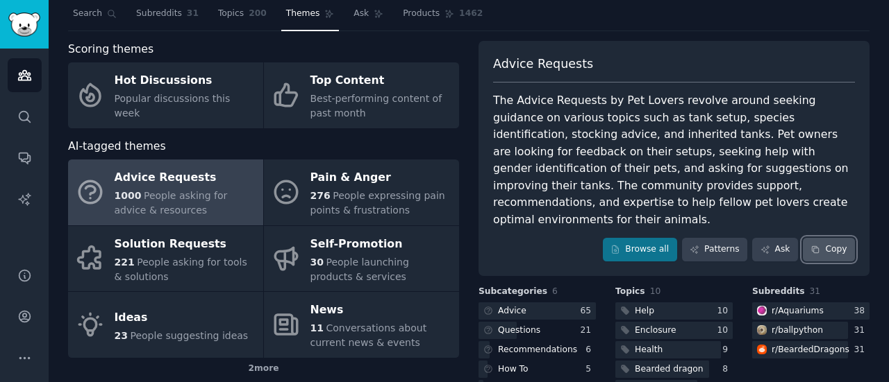
click at [814, 245] on icon at bounding box center [815, 250] width 10 height 10
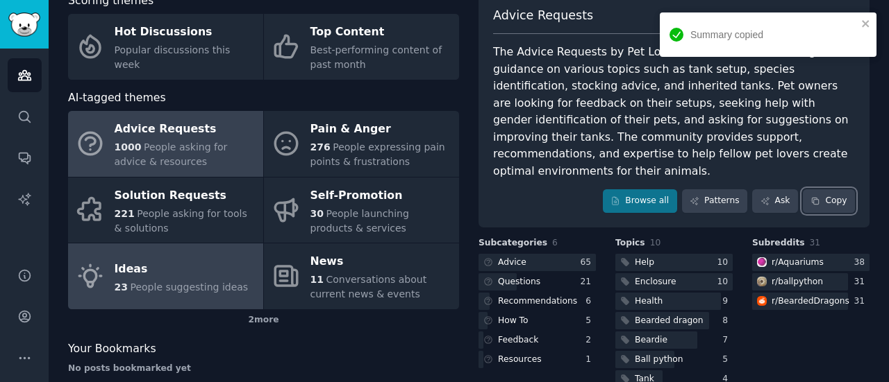
scroll to position [107, 0]
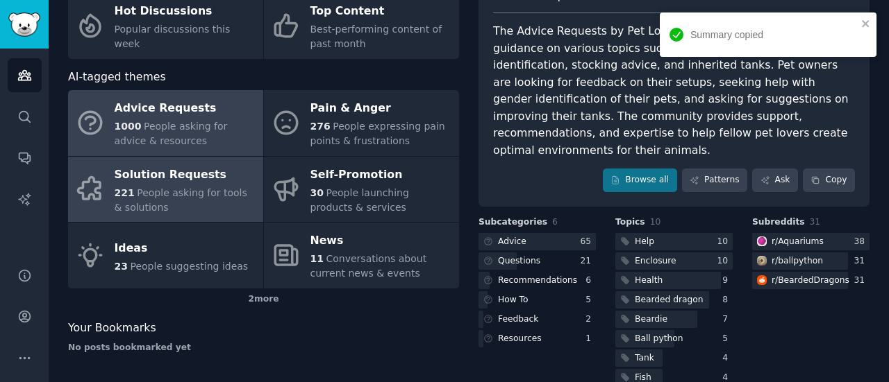
click at [173, 200] on div "221 People asking for tools & solutions" at bounding box center [186, 200] width 142 height 29
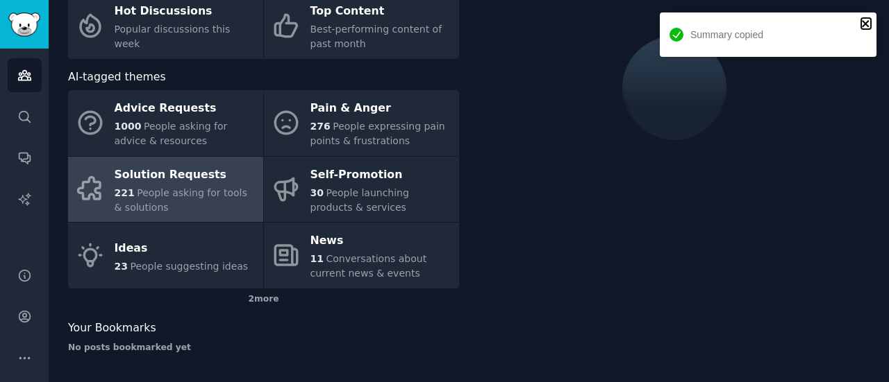
click at [868, 23] on icon "close" at bounding box center [866, 23] width 10 height 11
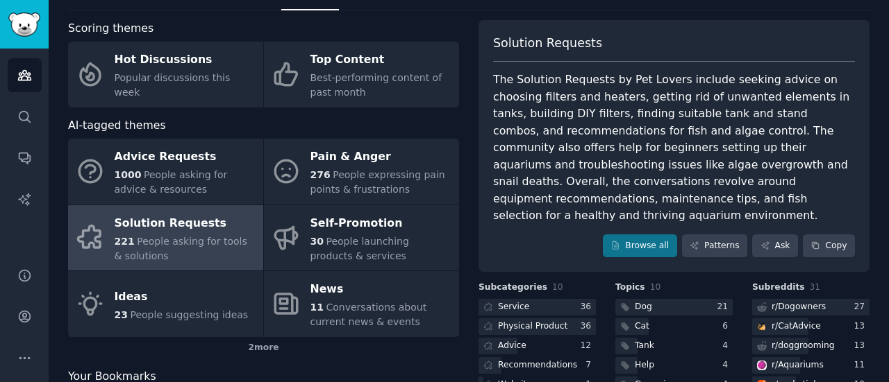
scroll to position [37, 0]
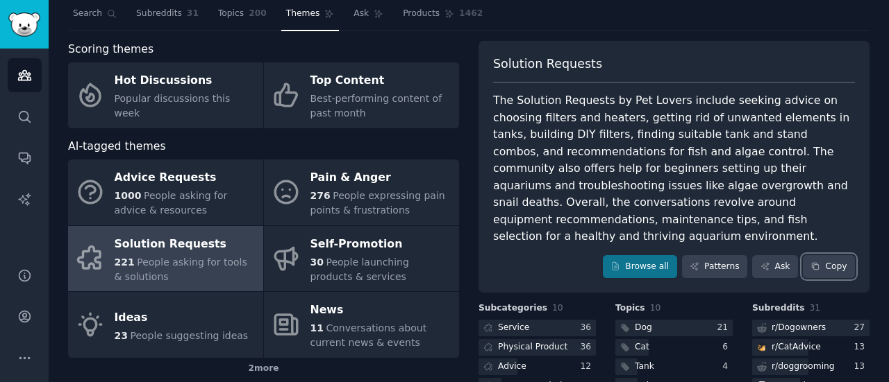
drag, startPoint x: 844, startPoint y: 257, endPoint x: 583, endPoint y: 9, distance: 359.9
click at [844, 258] on button "Copy" at bounding box center [828, 267] width 52 height 24
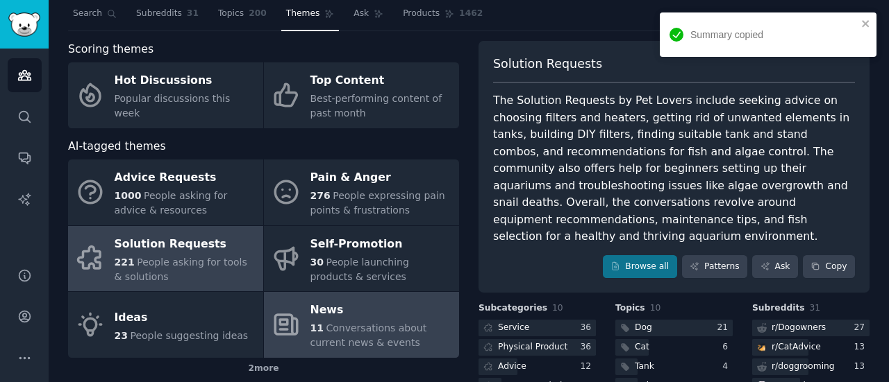
drag, startPoint x: 185, startPoint y: 318, endPoint x: 306, endPoint y: 296, distance: 123.5
click at [185, 318] on div "Ideas" at bounding box center [182, 318] width 134 height 22
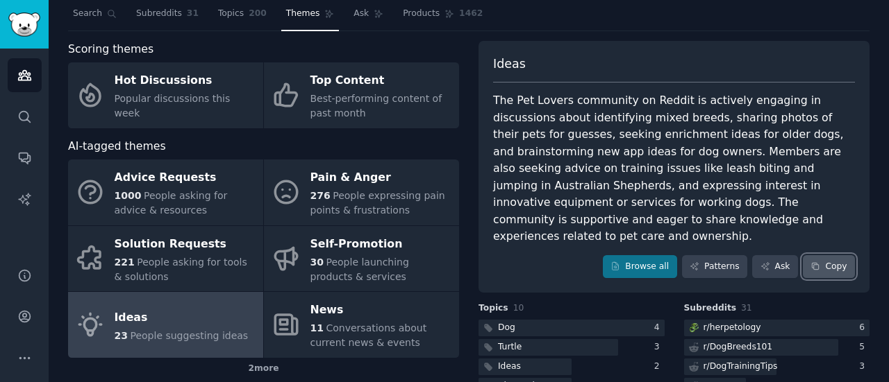
click at [818, 271] on button "Copy" at bounding box center [828, 267] width 52 height 24
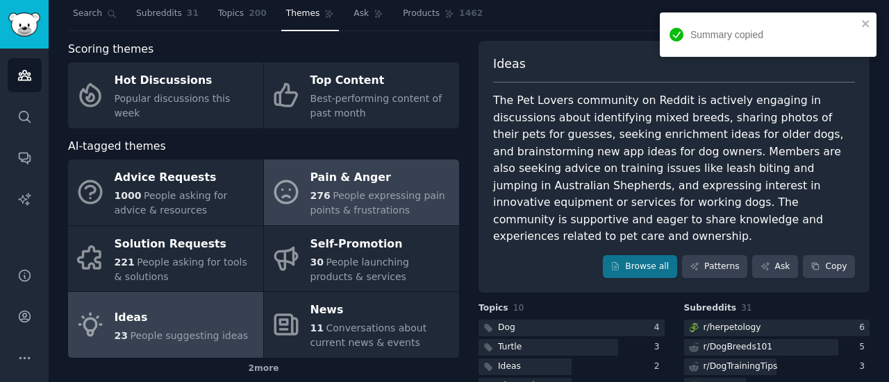
click at [390, 177] on div "Pain & Anger" at bounding box center [381, 178] width 142 height 22
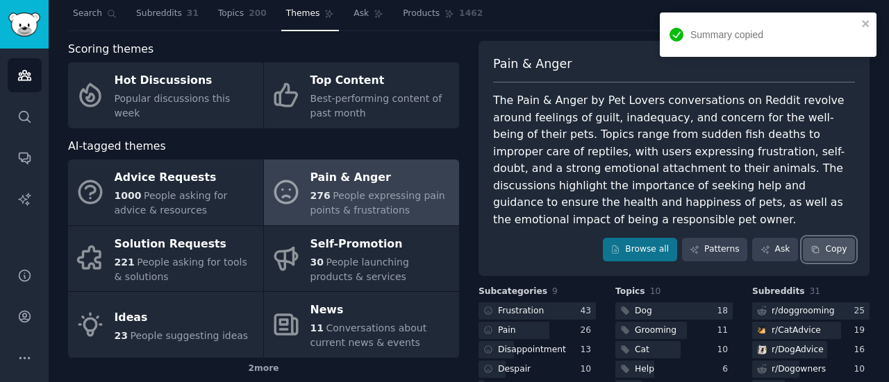
click at [815, 249] on icon at bounding box center [815, 250] width 10 height 10
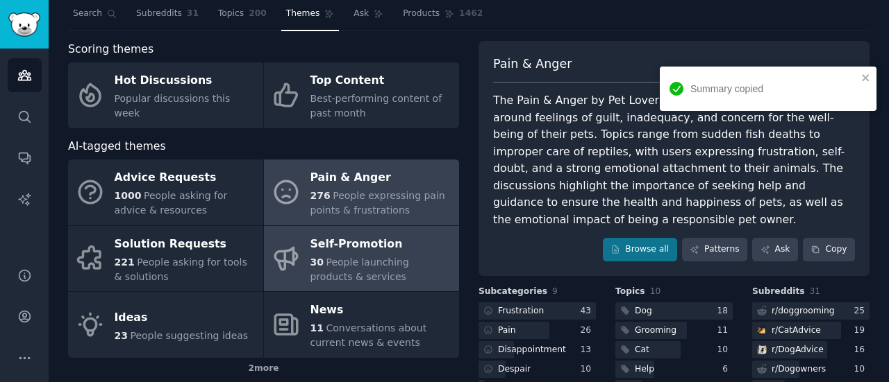
click at [382, 248] on div "Self-Promotion" at bounding box center [381, 244] width 142 height 22
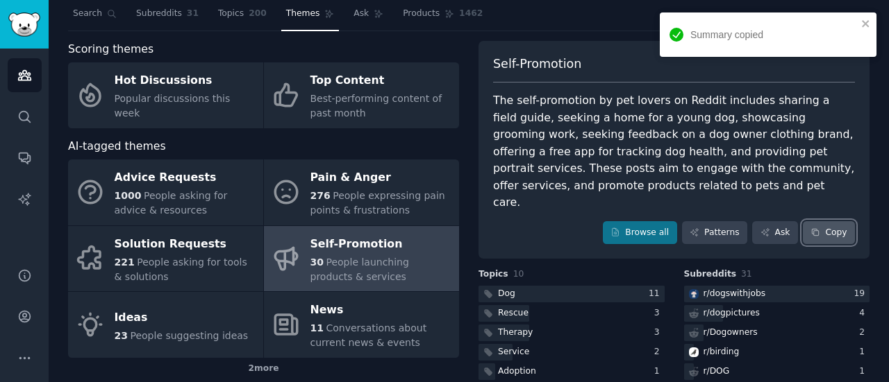
click at [814, 228] on icon at bounding box center [815, 233] width 10 height 10
click at [403, 12] on span "Products" at bounding box center [421, 14] width 37 height 12
